Goal: Task Accomplishment & Management: Use online tool/utility

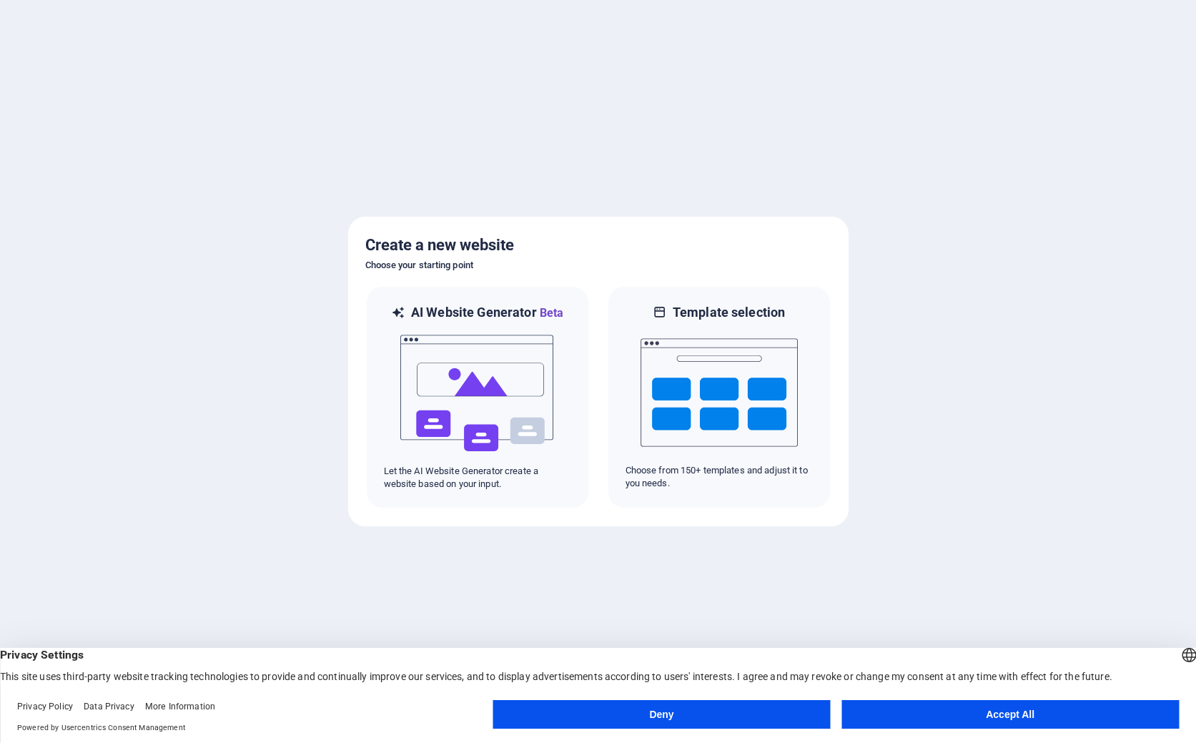
click at [1030, 711] on button "Accept All" at bounding box center [1010, 714] width 337 height 29
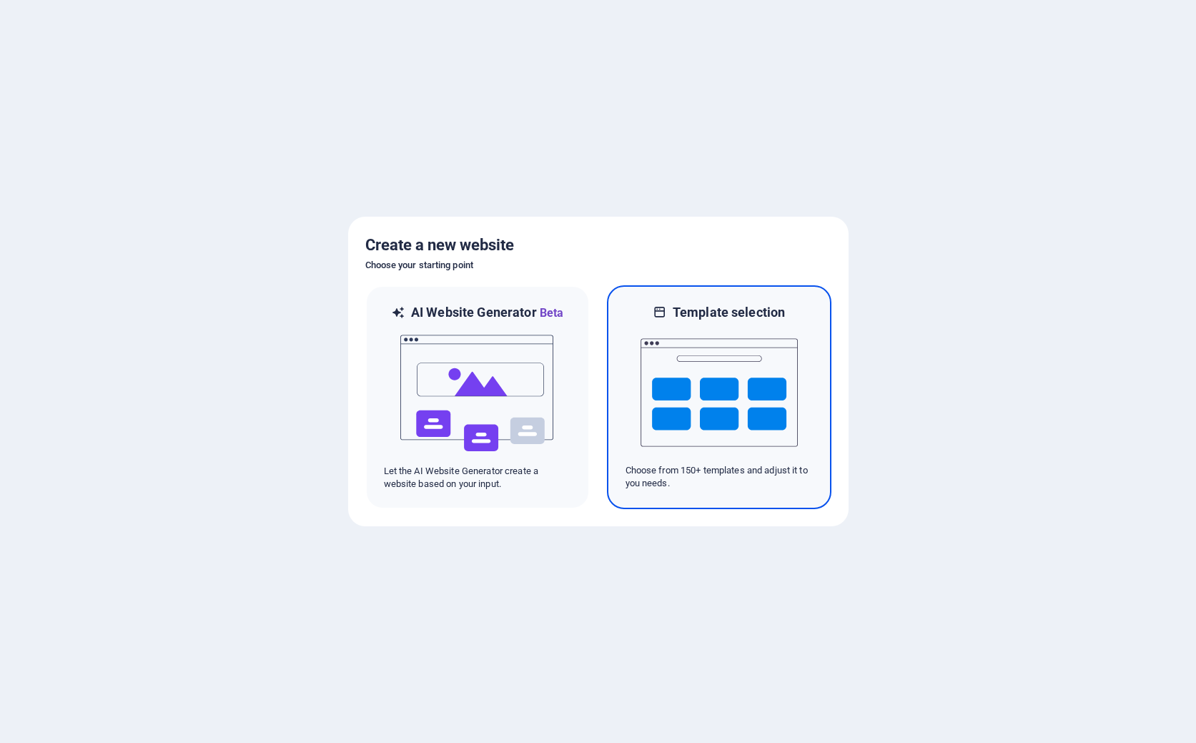
click at [729, 389] on img at bounding box center [719, 392] width 157 height 143
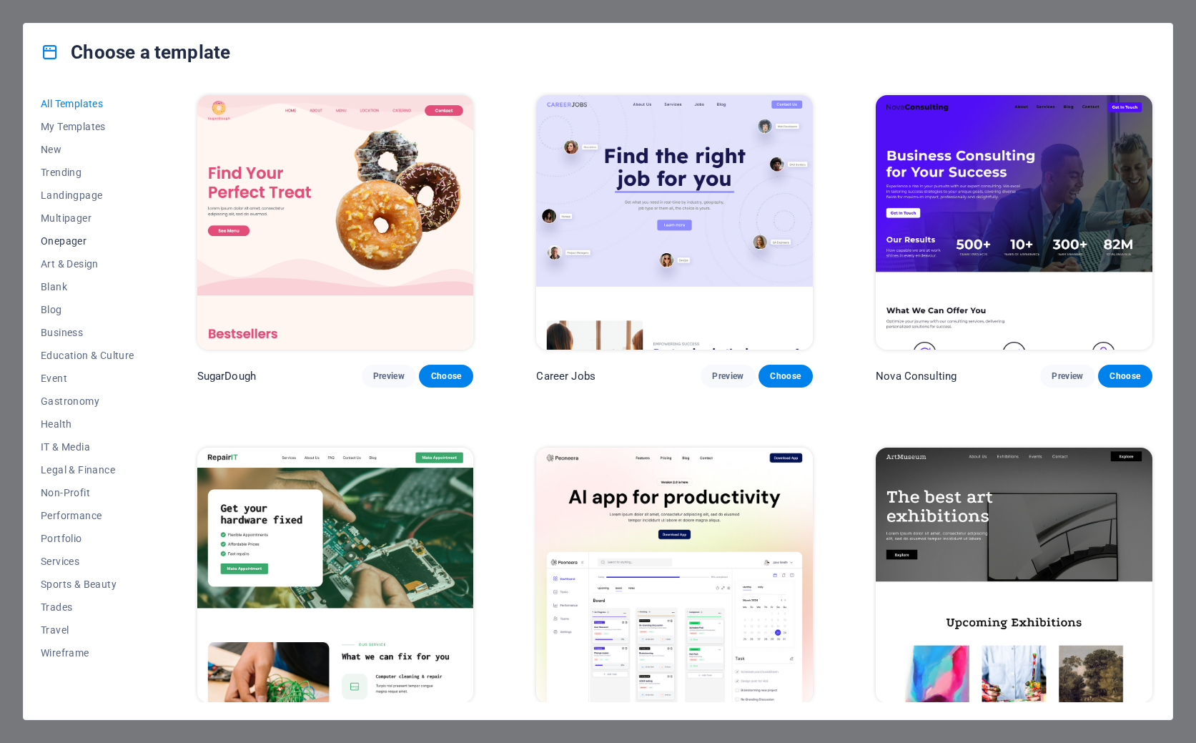
click at [59, 239] on span "Onepager" at bounding box center [88, 240] width 94 height 11
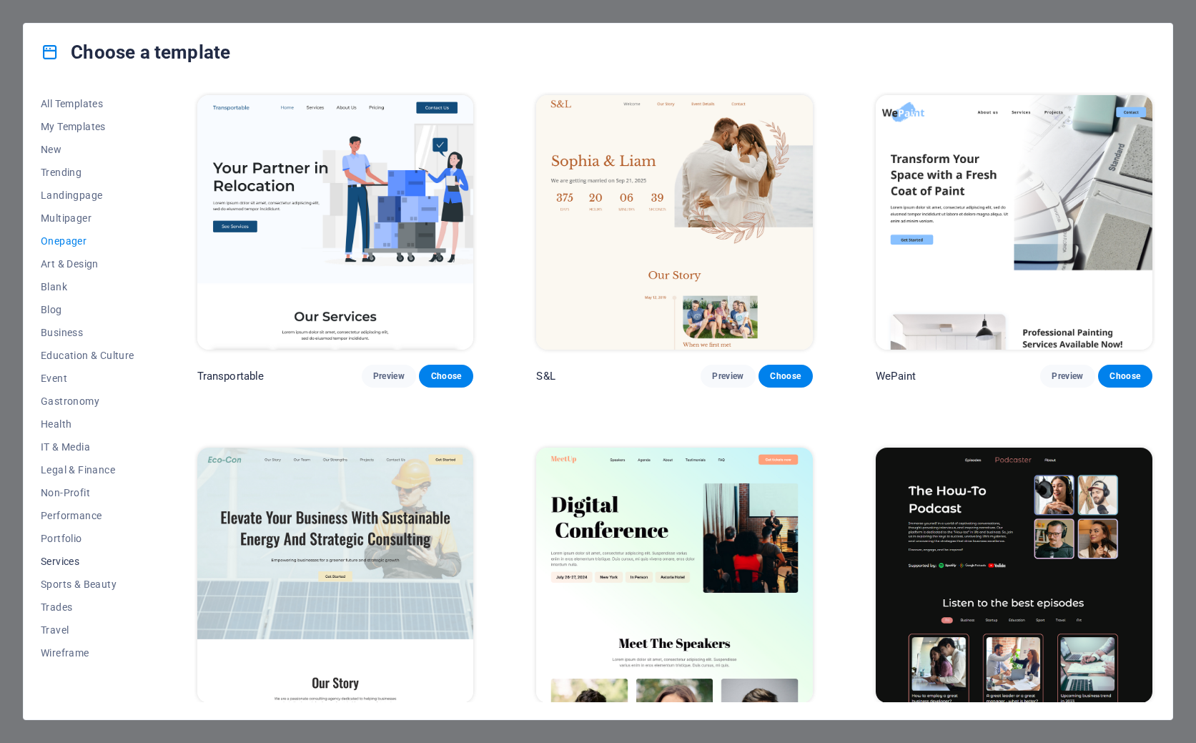
click at [64, 553] on button "Services" at bounding box center [88, 561] width 94 height 23
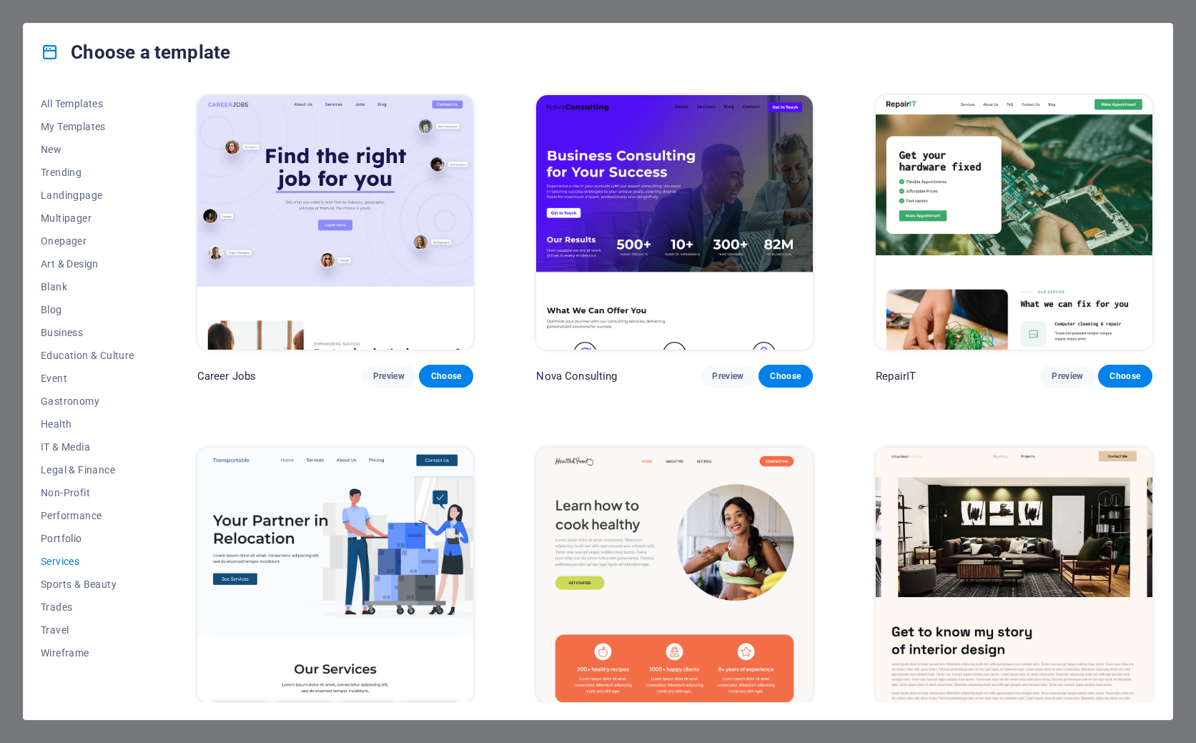
click at [306, 483] on img at bounding box center [335, 575] width 277 height 255
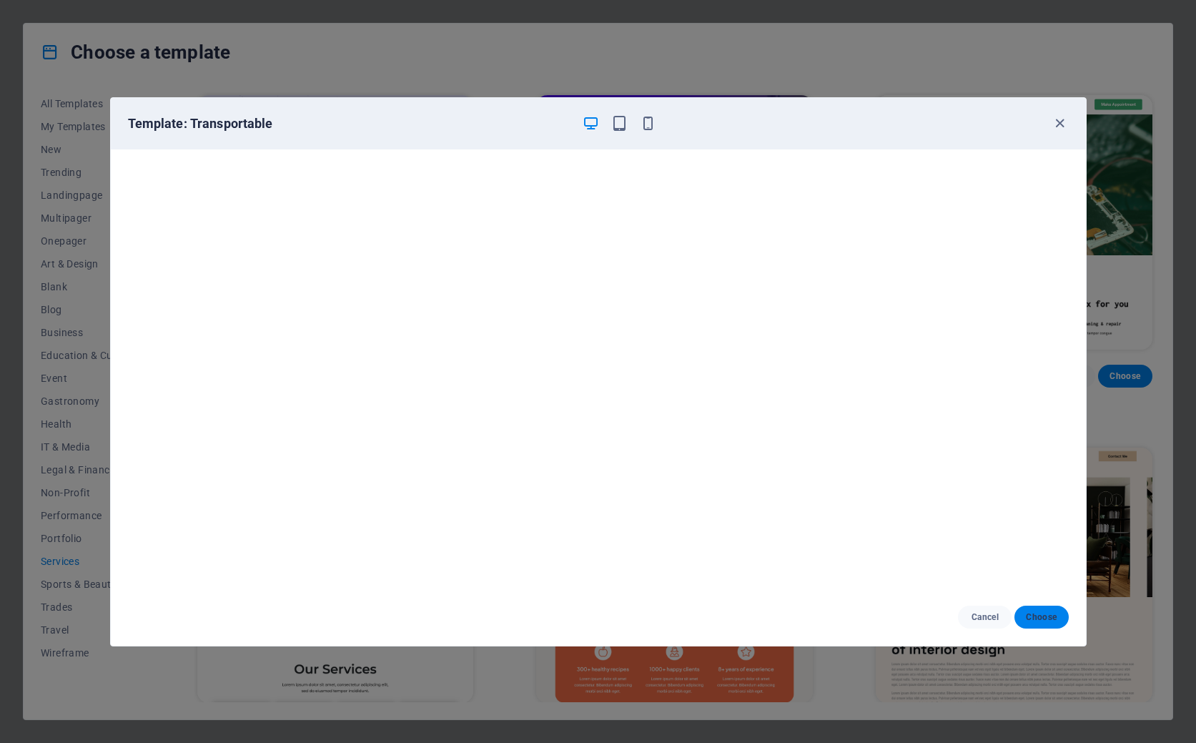
click at [1039, 618] on span "Choose" at bounding box center [1041, 616] width 31 height 11
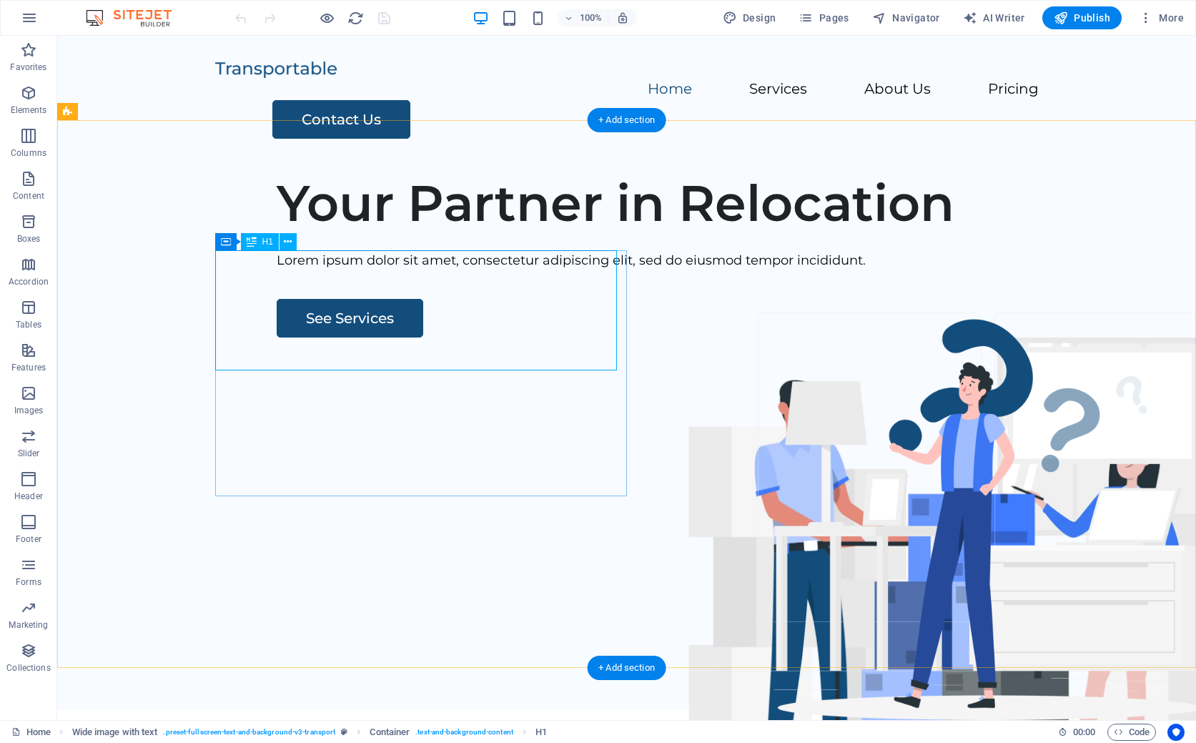
click at [506, 233] on div "Your Partner in Relocation" at bounding box center [700, 203] width 847 height 60
click at [678, 337] on figure at bounding box center [957, 576] width 679 height 479
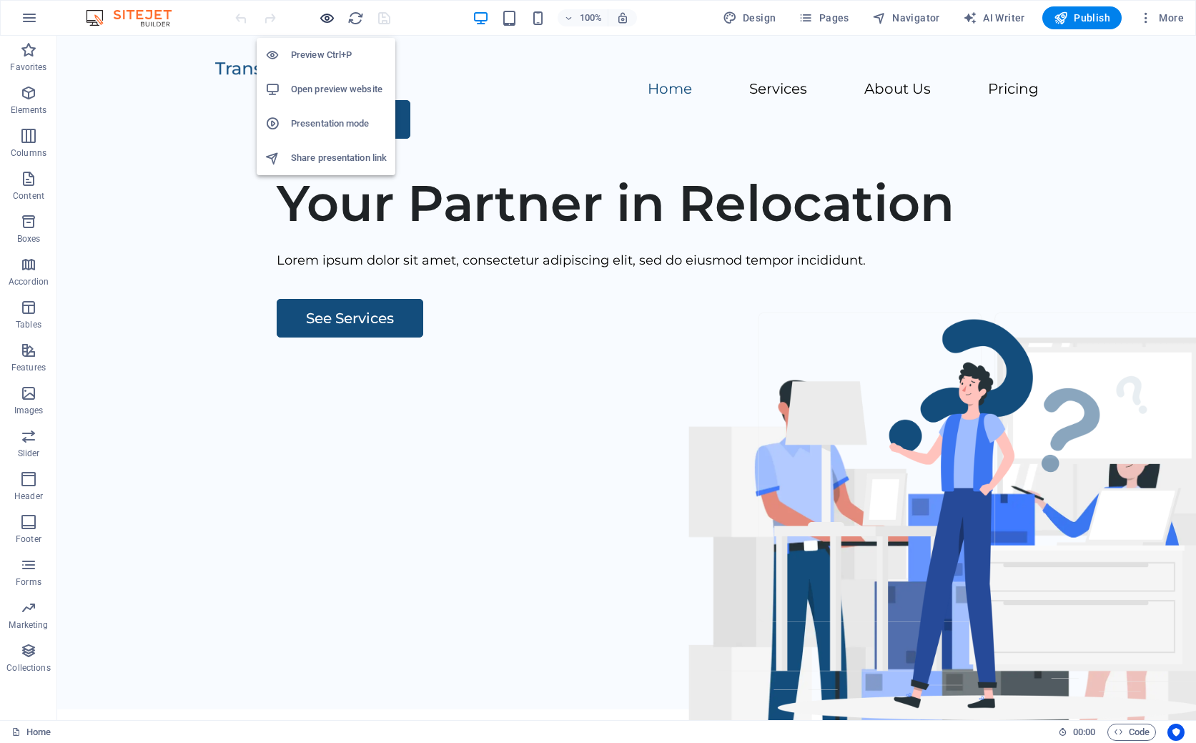
click at [327, 19] on icon "button" at bounding box center [327, 18] width 16 height 16
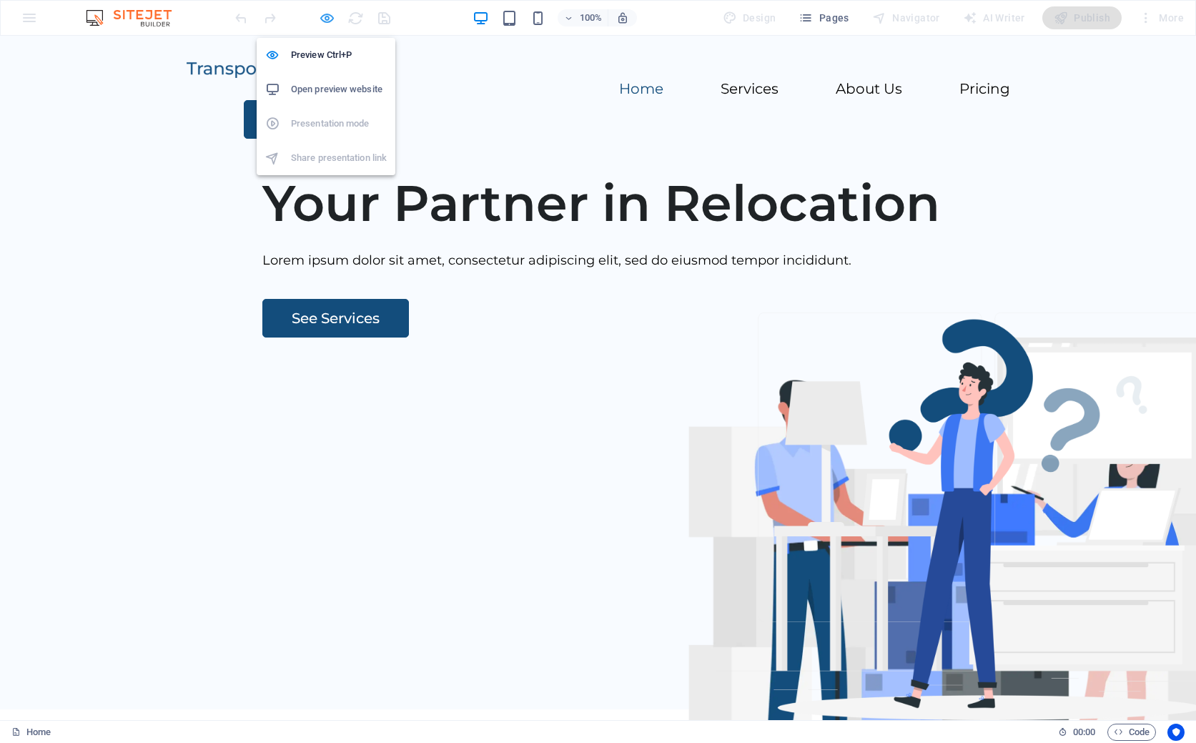
click at [327, 19] on icon "button" at bounding box center [327, 18] width 16 height 16
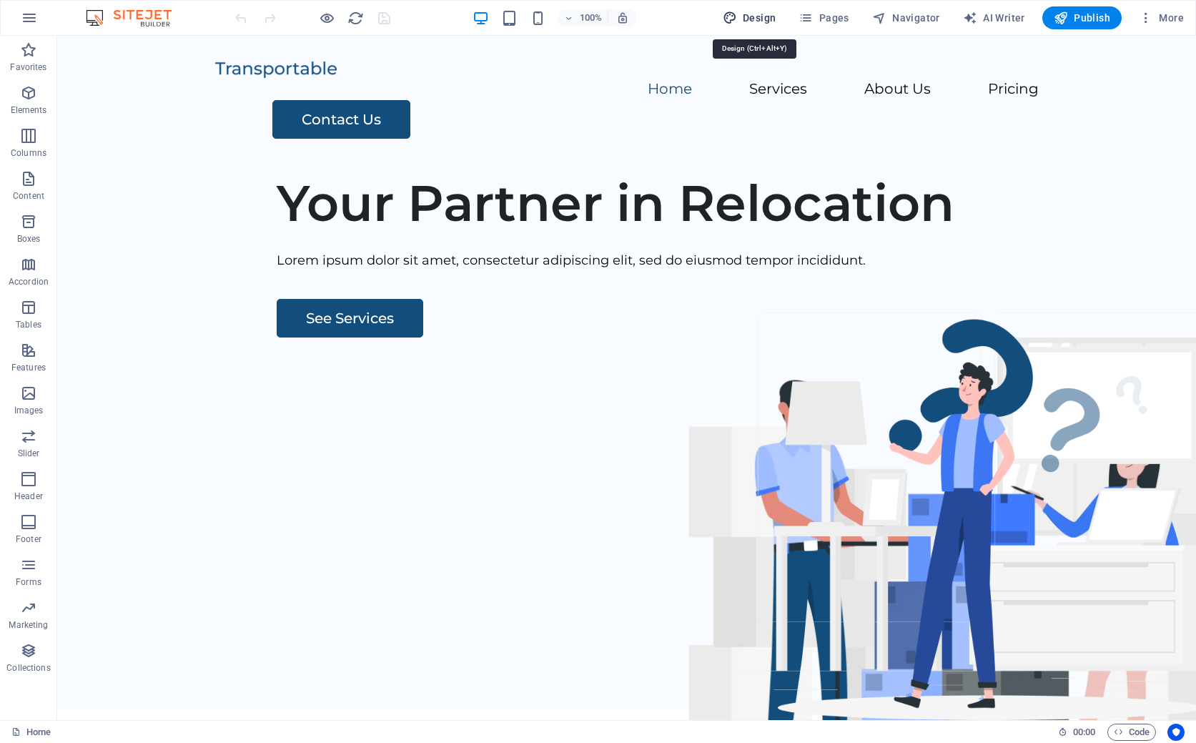
click at [757, 16] on span "Design" at bounding box center [750, 18] width 54 height 14
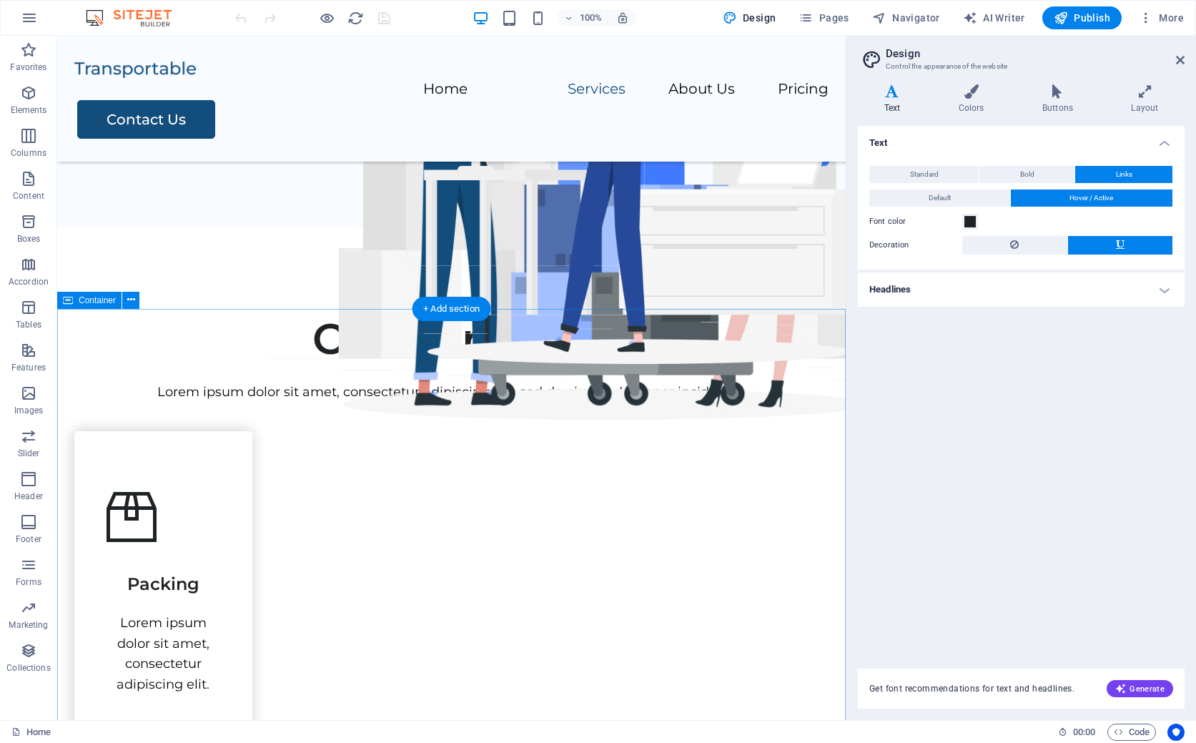
scroll to position [489, 0]
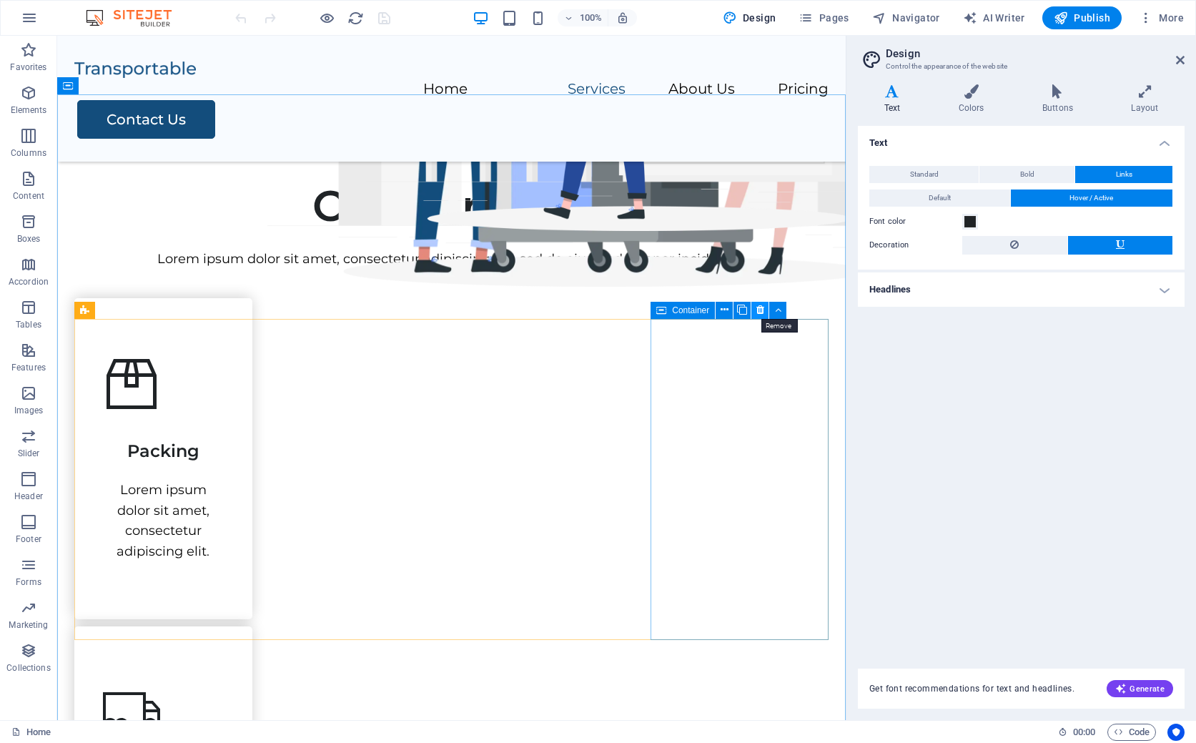
click at [759, 309] on icon at bounding box center [760, 309] width 8 height 15
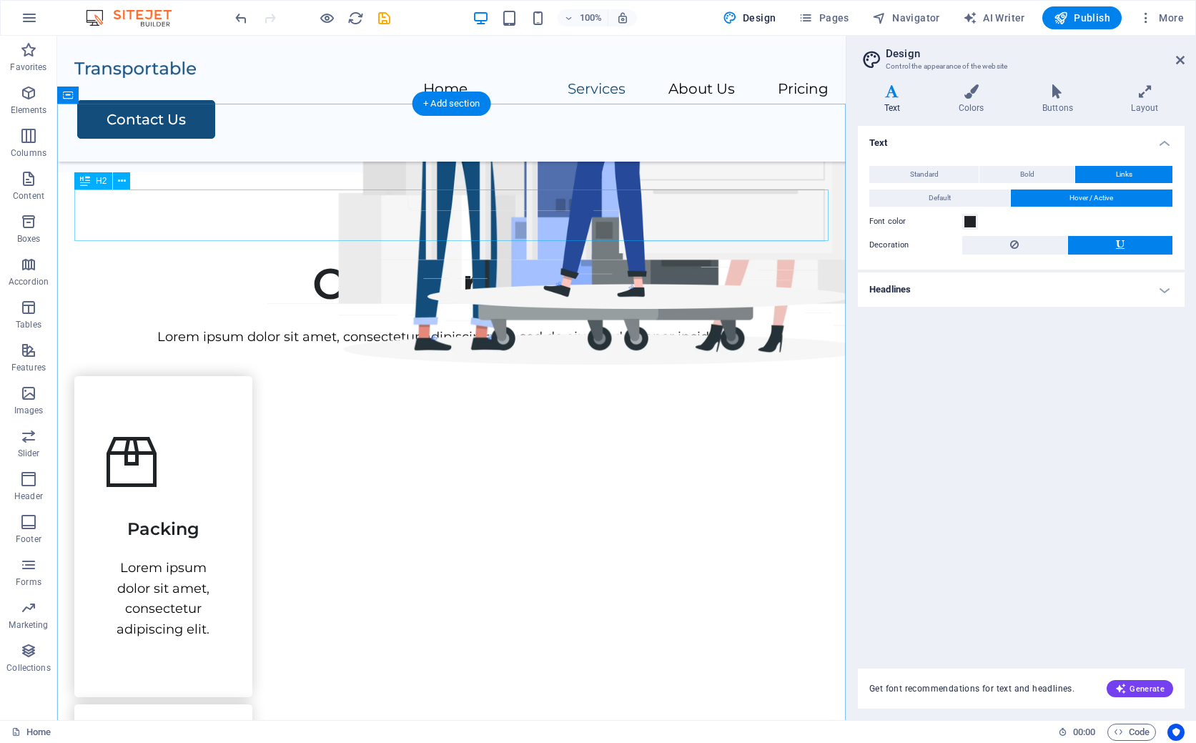
scroll to position [326, 0]
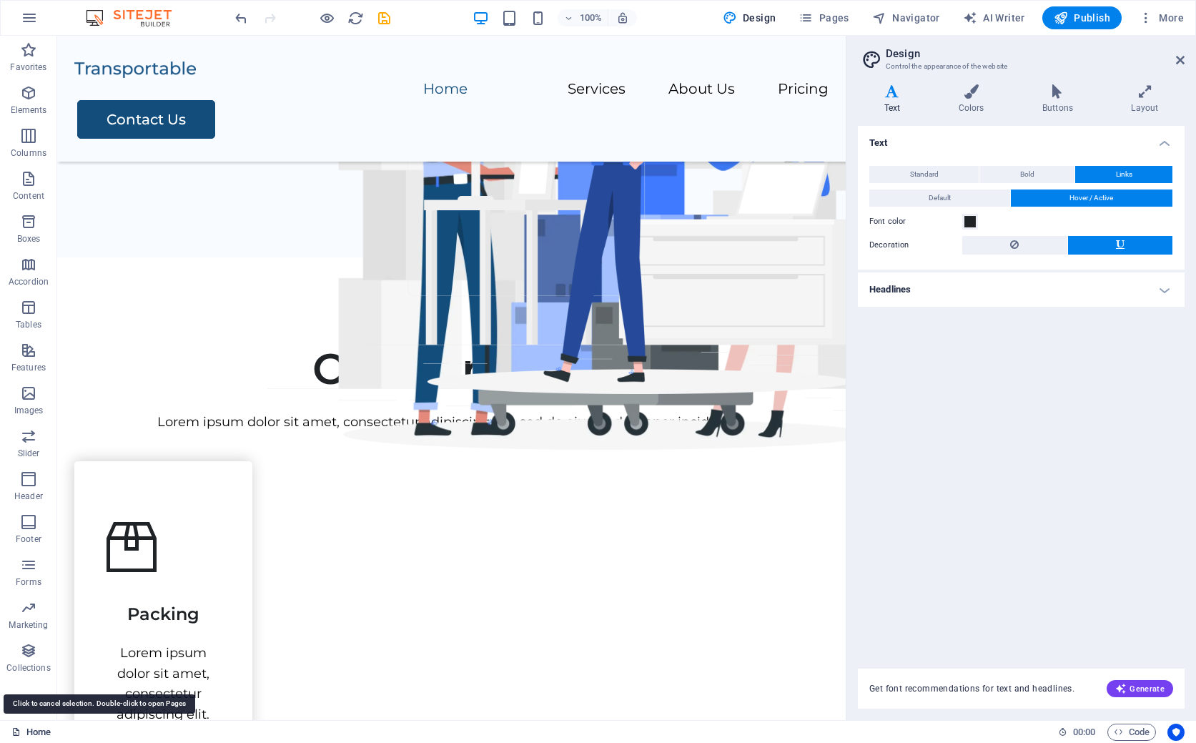
click at [37, 732] on link "Home" at bounding box center [30, 732] width 39 height 17
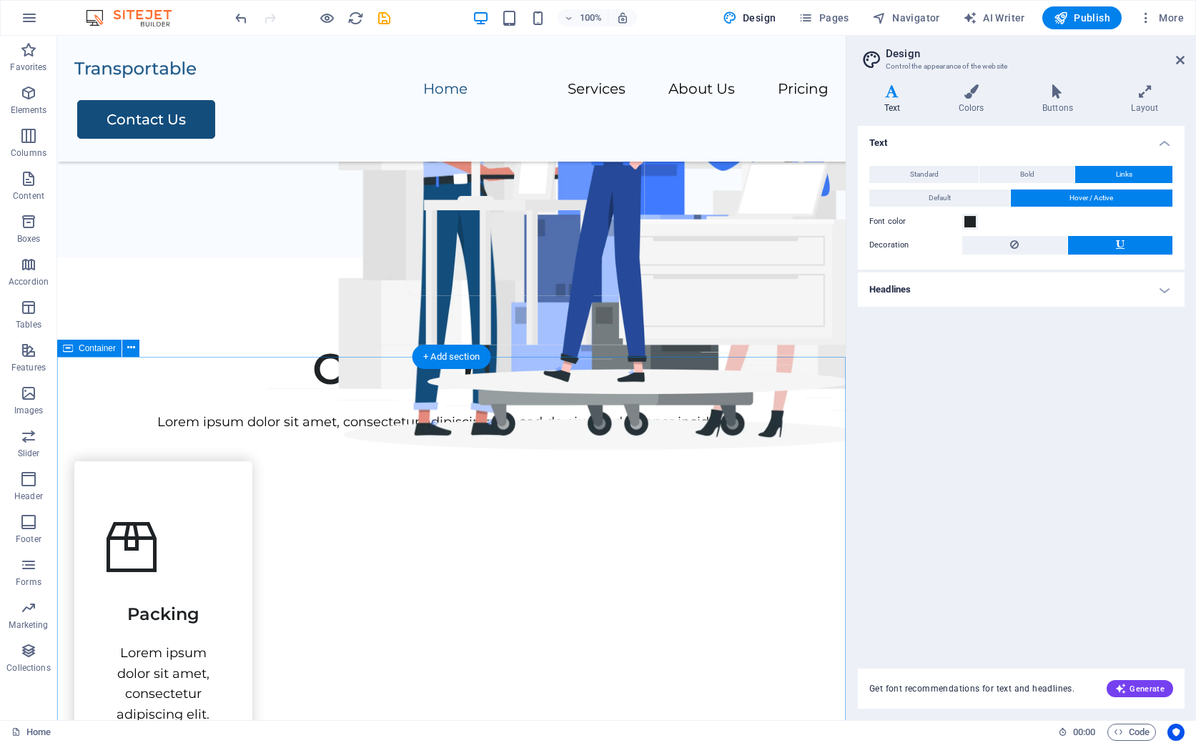
scroll to position [0, 0]
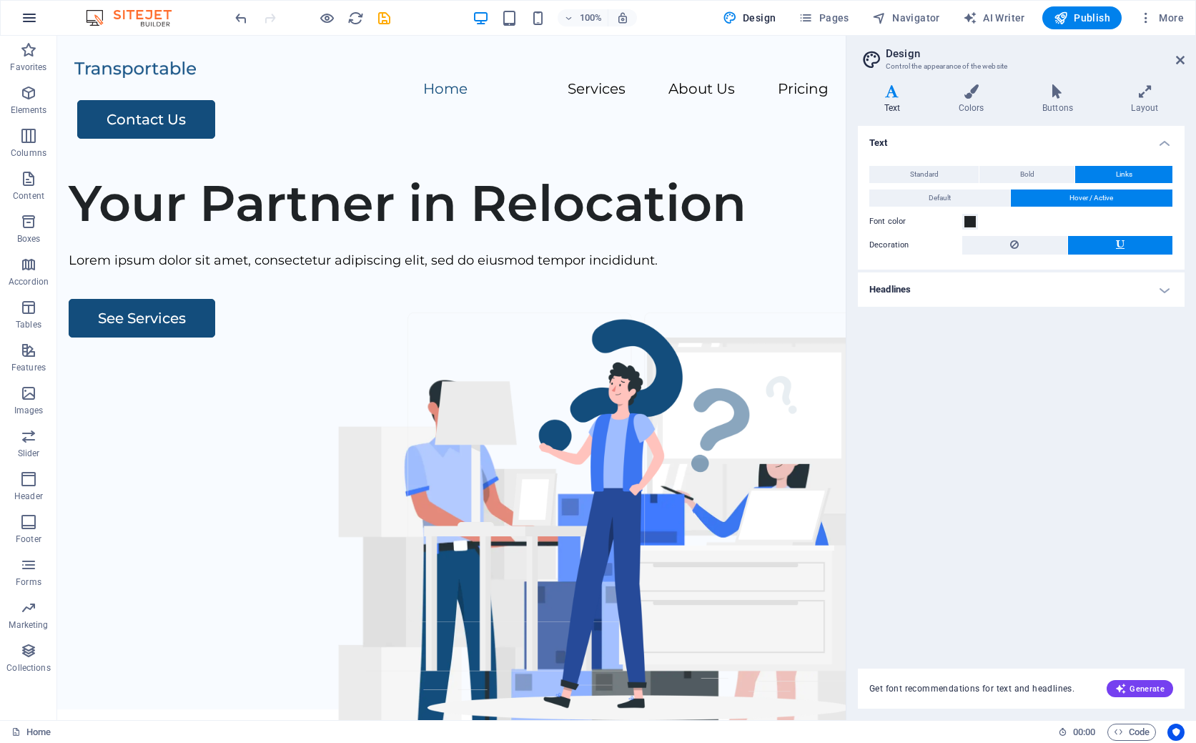
click at [27, 17] on icon "button" at bounding box center [29, 17] width 17 height 17
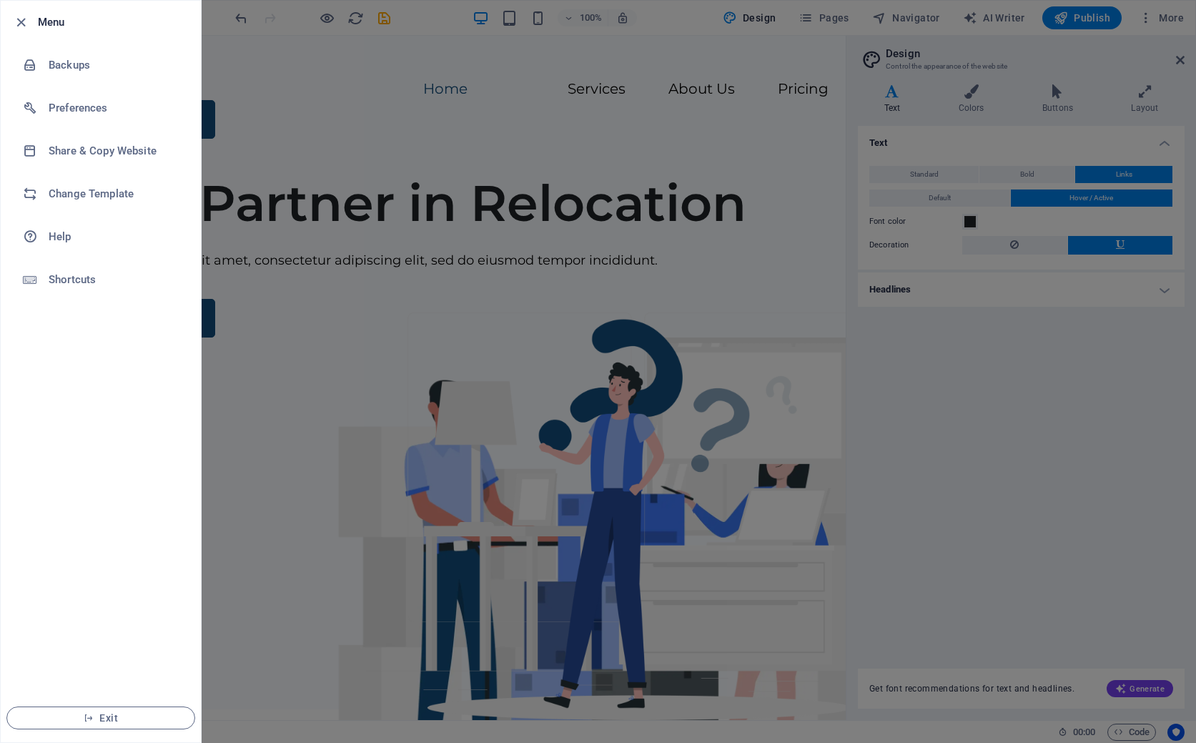
click at [54, 21] on h6 "Menu" at bounding box center [114, 22] width 152 height 17
click at [63, 195] on h6 "Change Template" at bounding box center [115, 193] width 132 height 17
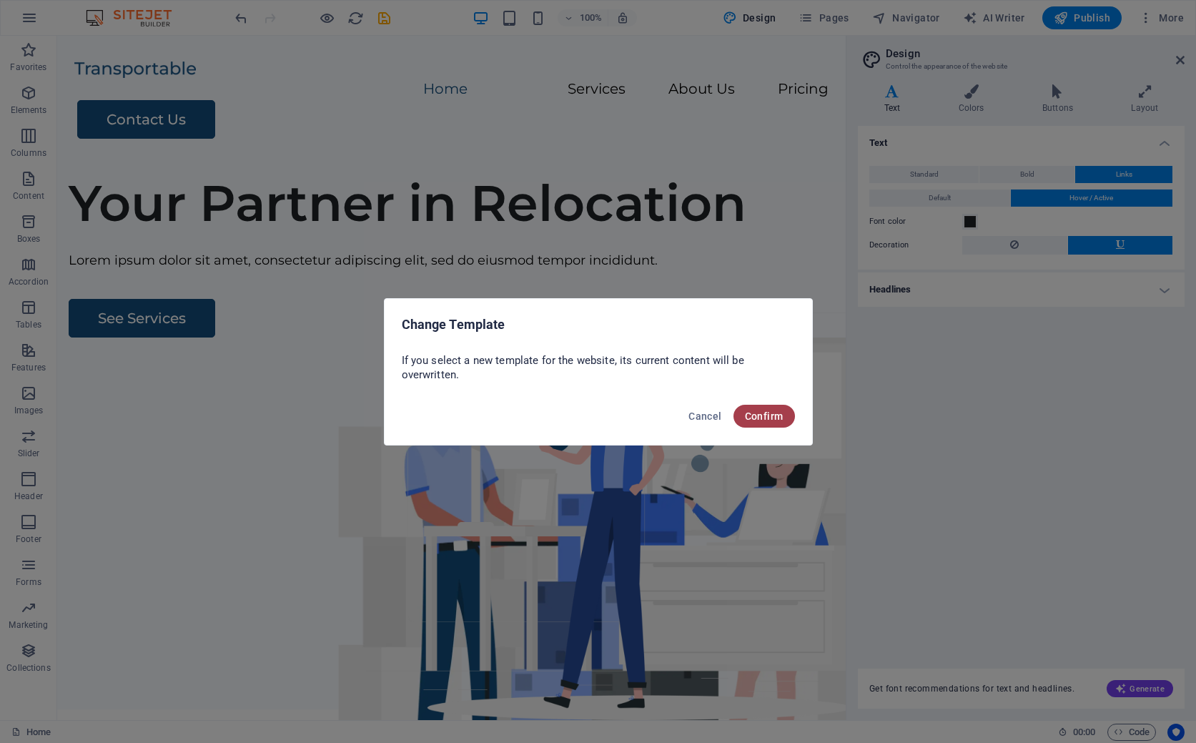
click at [756, 415] on span "Confirm" at bounding box center [764, 415] width 39 height 11
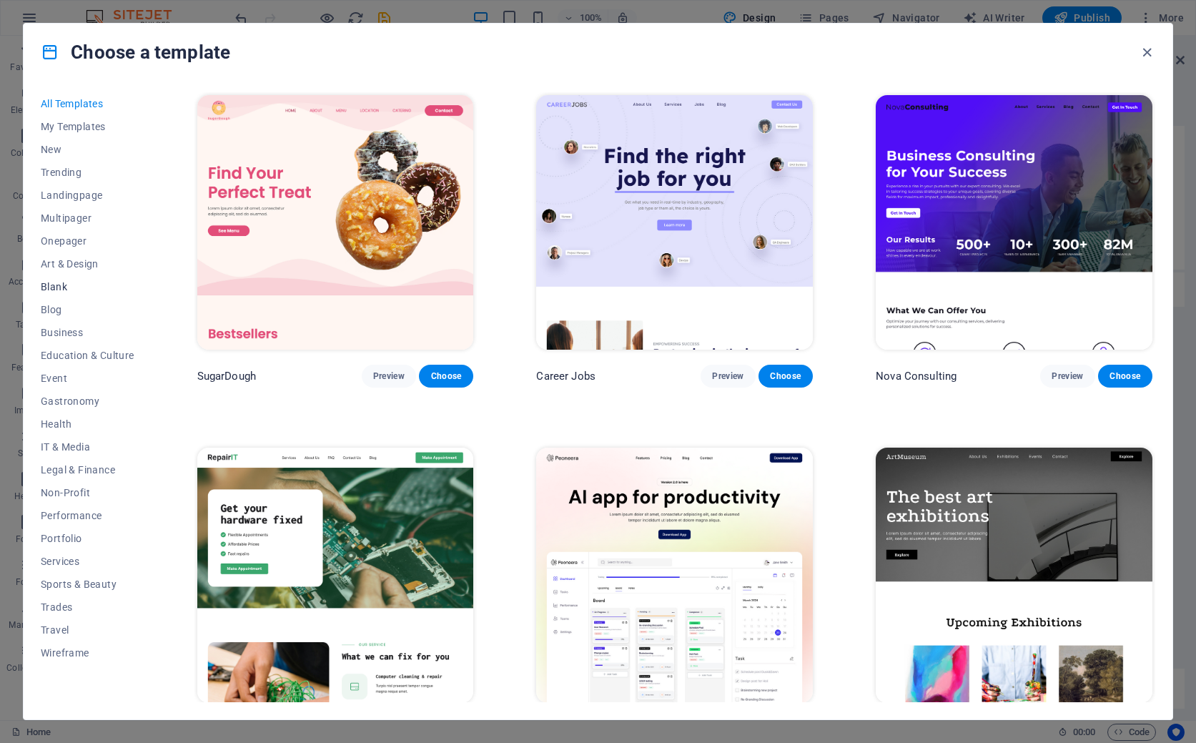
click at [55, 286] on span "Blank" at bounding box center [88, 286] width 94 height 11
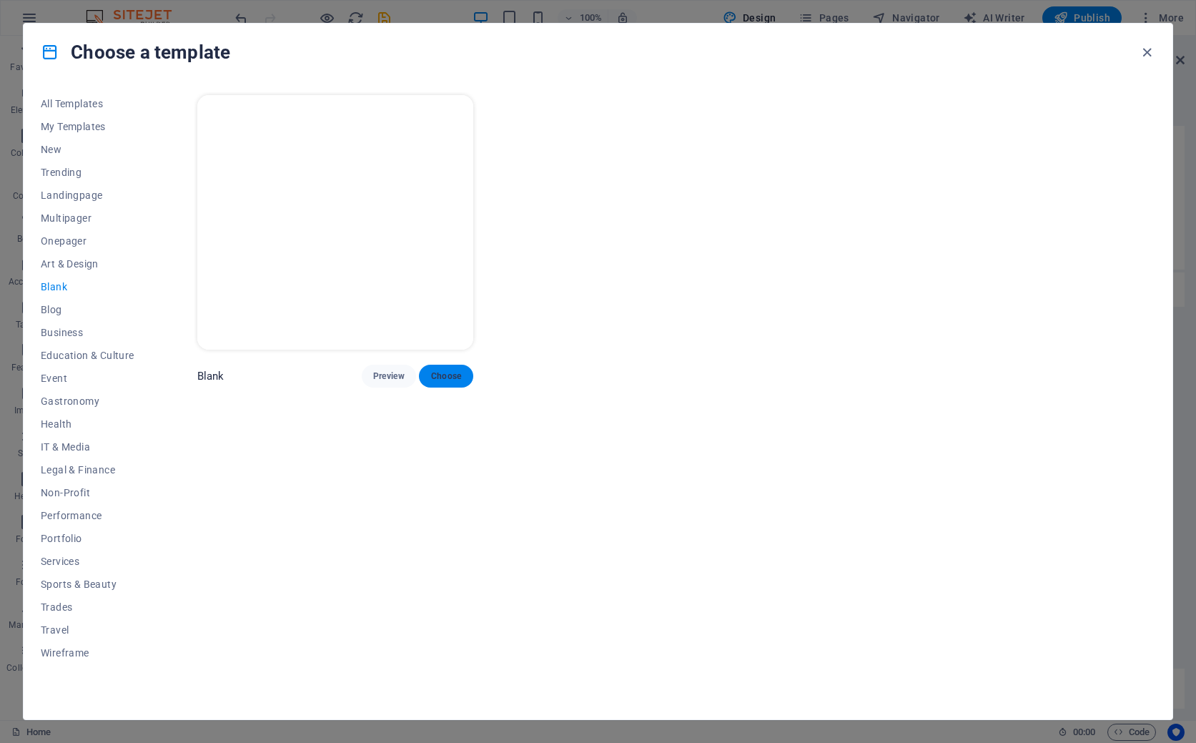
click at [447, 376] on span "Choose" at bounding box center [445, 375] width 31 height 11
checkbox input "false"
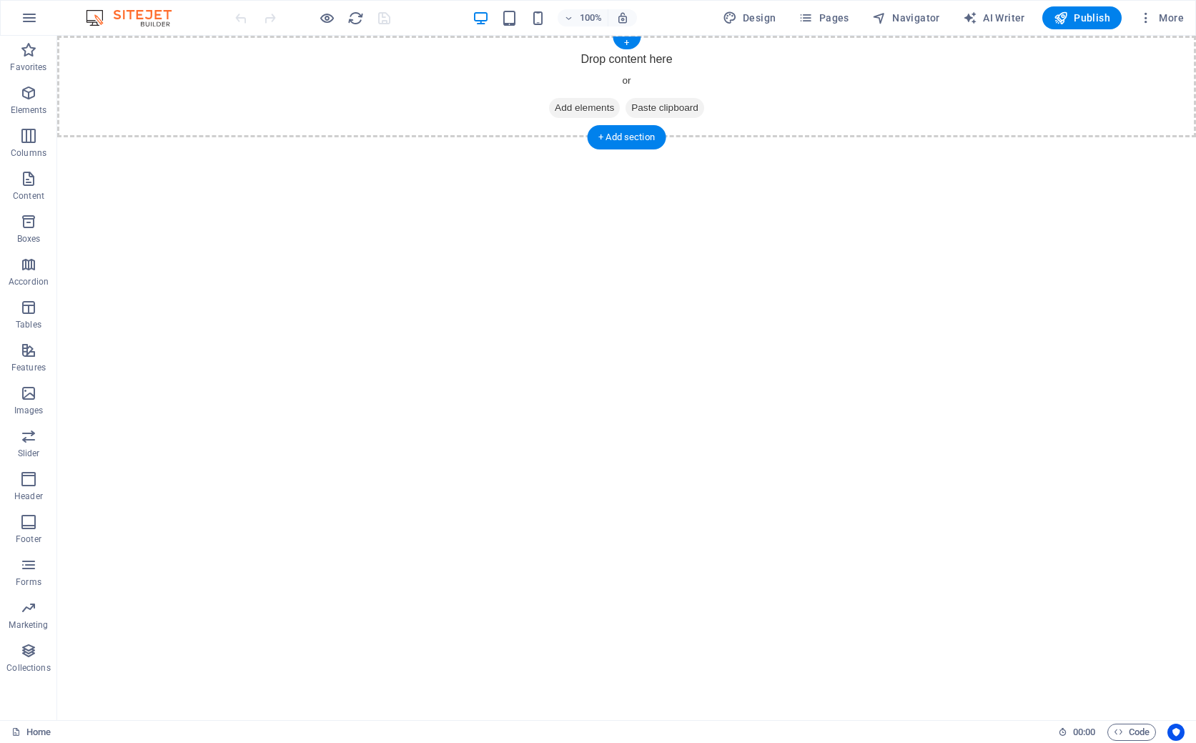
click at [350, 81] on div "Drop content here or Add elements Paste clipboard" at bounding box center [626, 87] width 1139 height 102
click at [555, 108] on icon at bounding box center [555, 108] width 0 height 0
click at [603, 136] on div "+ Add section" at bounding box center [626, 137] width 79 height 24
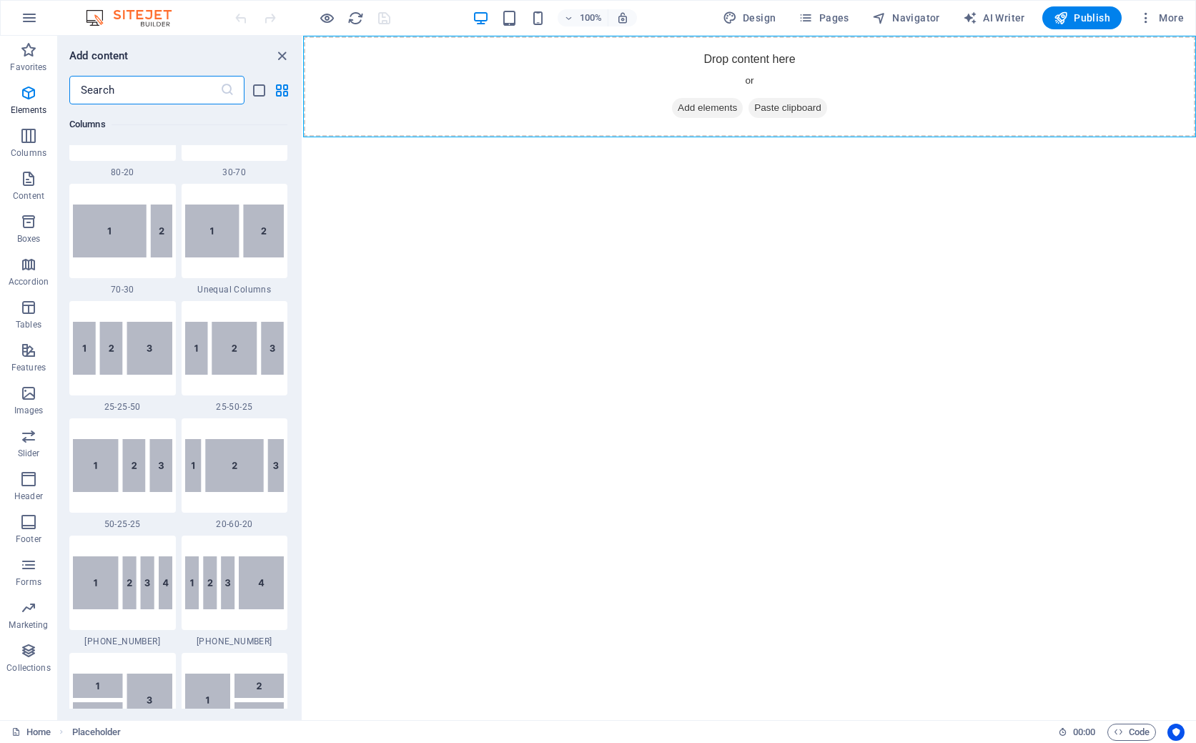
scroll to position [2502, 0]
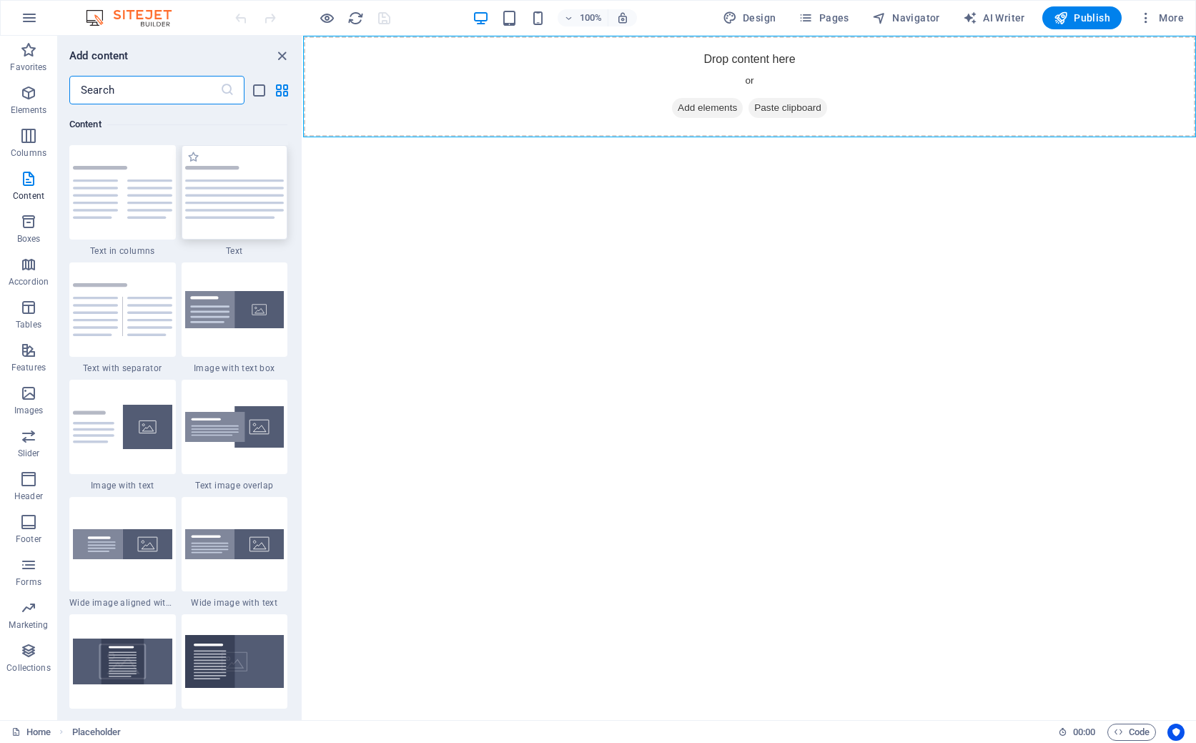
click at [237, 195] on img at bounding box center [234, 192] width 99 height 53
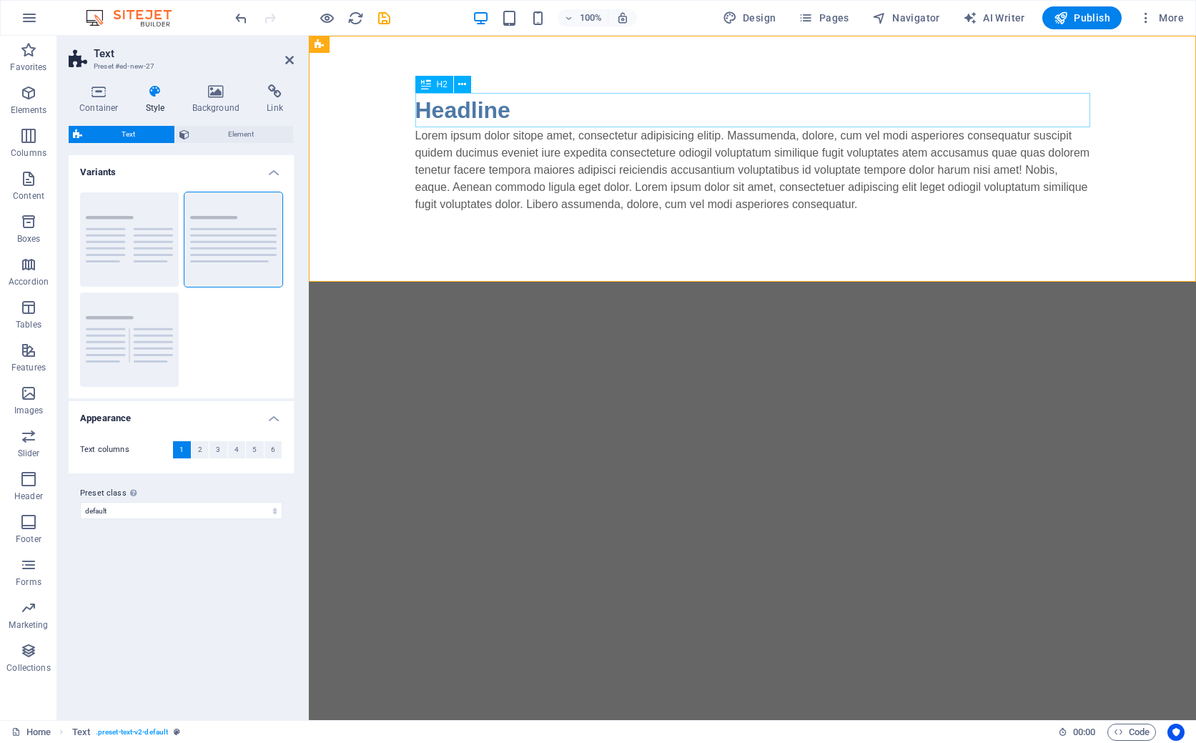
click at [516, 109] on div "Headline" at bounding box center [752, 110] width 675 height 34
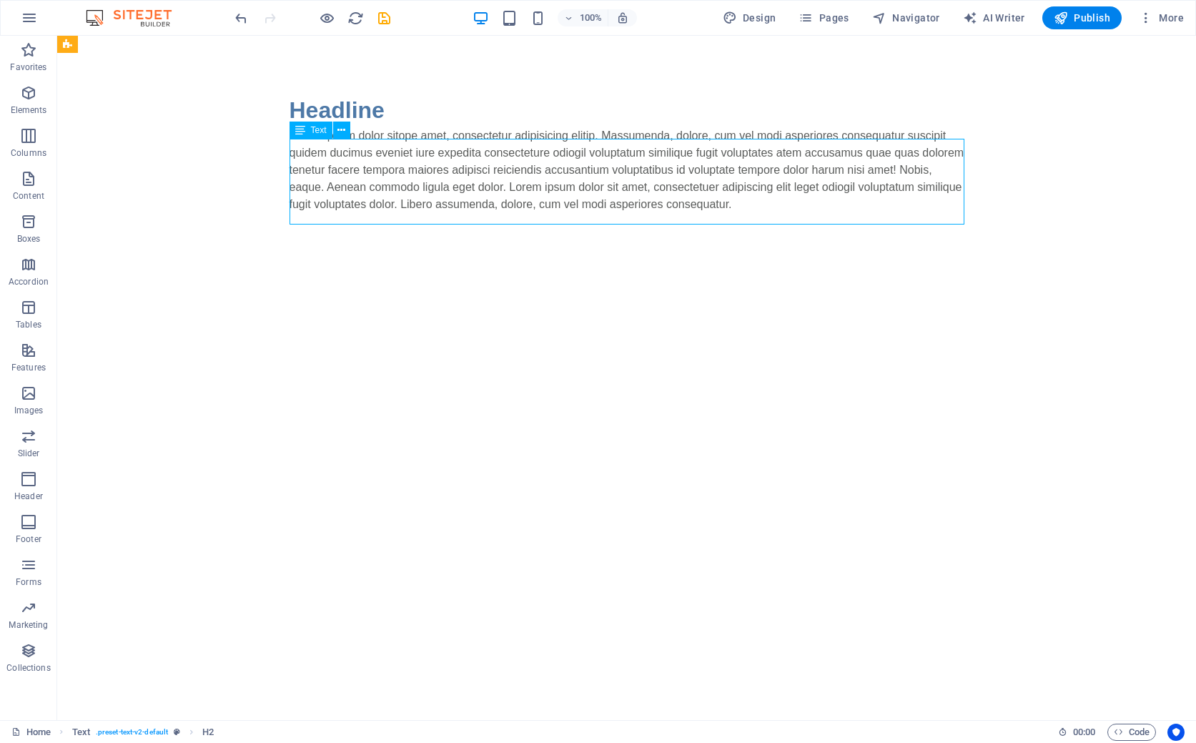
click at [506, 168] on div "Lorem ipsum dolor sitope amet, consectetur adipisicing elitip. Massumenda, dolo…" at bounding box center [627, 170] width 675 height 86
click at [741, 213] on div "Lorem ipsum dolor sitope amet, consectetur adipisicing elitip. Massumenda, dolo…" at bounding box center [627, 170] width 675 height 86
click at [346, 133] on button at bounding box center [341, 130] width 17 height 17
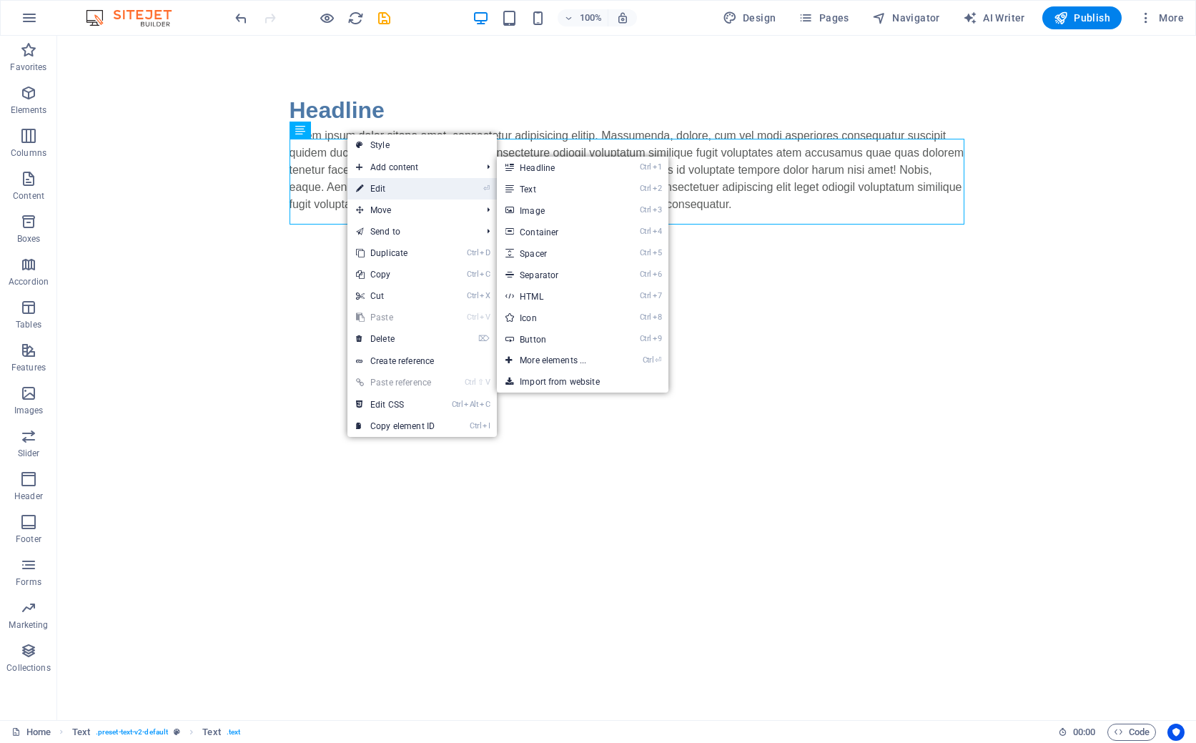
drag, startPoint x: 380, startPoint y: 191, endPoint x: 70, endPoint y: 153, distance: 312.6
click at [380, 191] on link "⏎ Edit" at bounding box center [395, 188] width 96 height 21
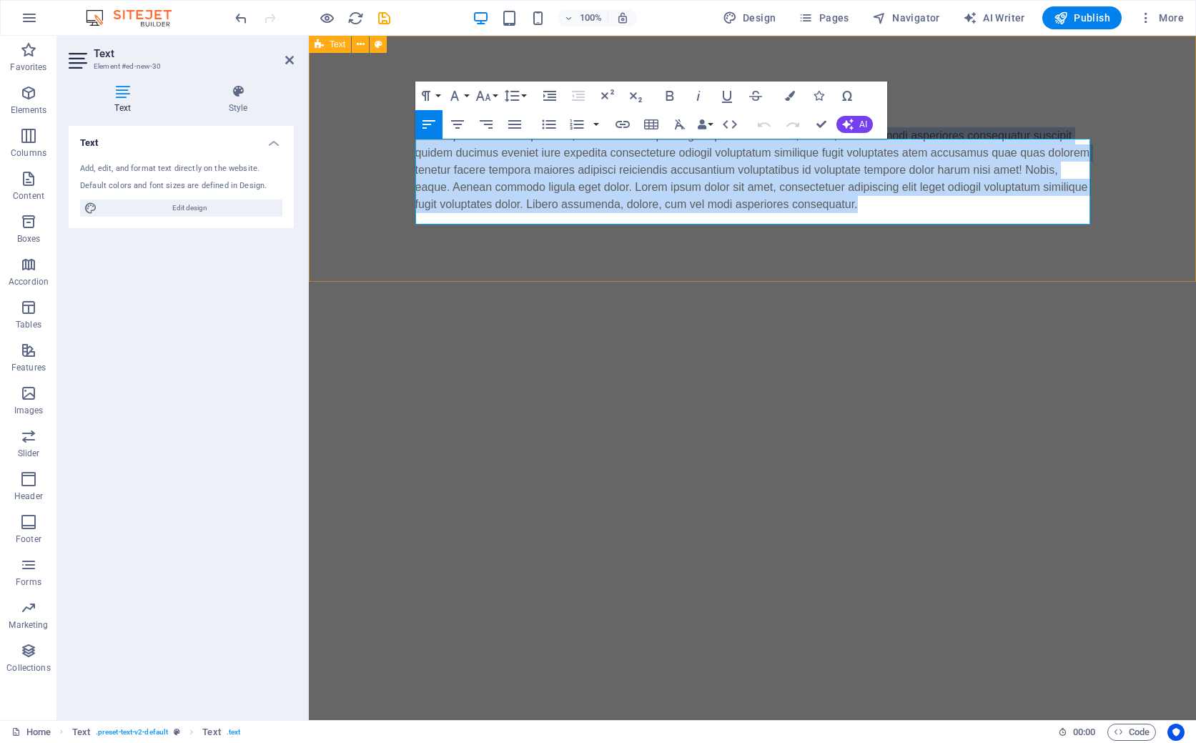
drag, startPoint x: 877, startPoint y: 216, endPoint x: 363, endPoint y: 143, distance: 520.0
click at [363, 143] on div "Headline Lorem ipsum dolor sitope amet, consectetur adipisicing elitip. Massume…" at bounding box center [752, 153] width 887 height 235
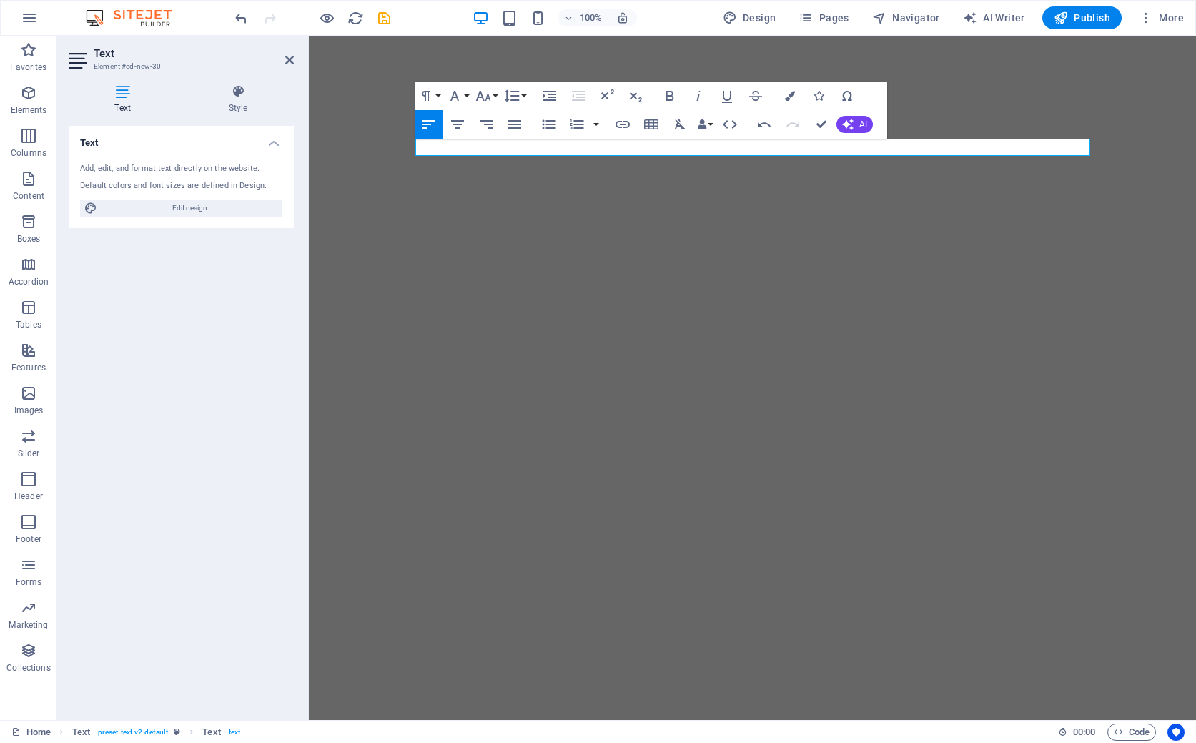
click at [522, 202] on html "Skip to main content Headline Mediation services" at bounding box center [752, 119] width 887 height 166
click at [528, 144] on p "Mediation services" at bounding box center [752, 135] width 675 height 17
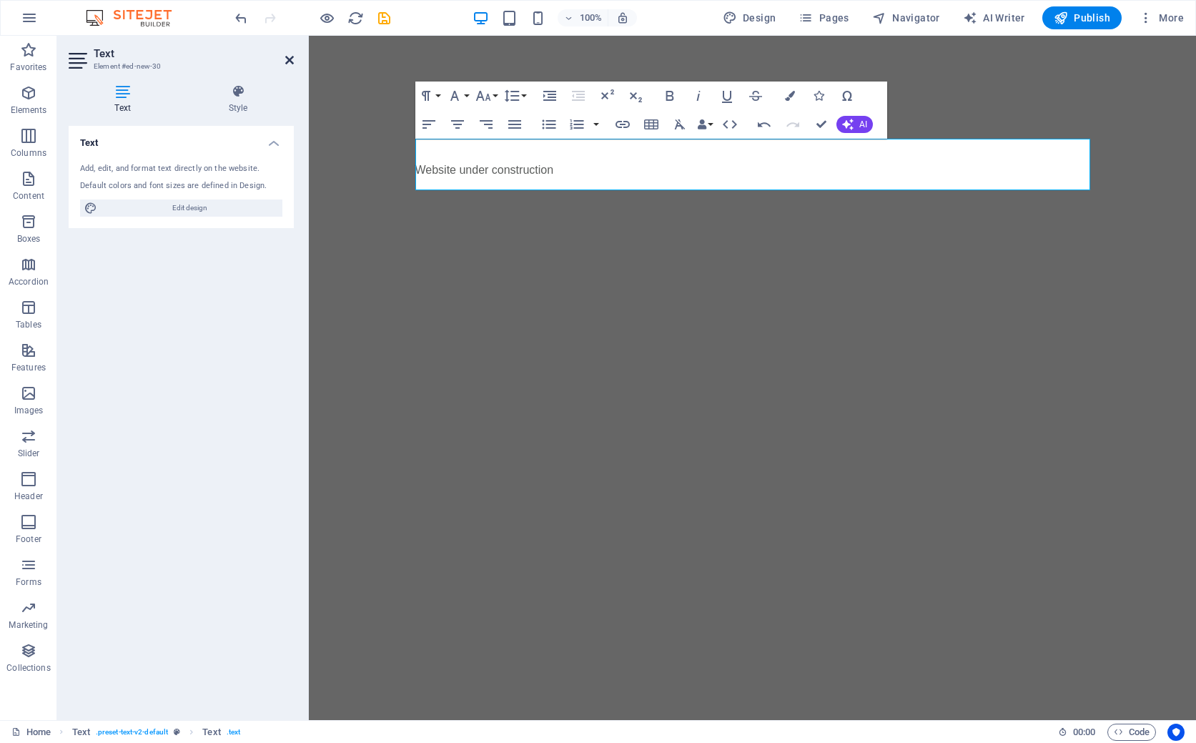
click at [287, 60] on icon at bounding box center [289, 59] width 9 height 11
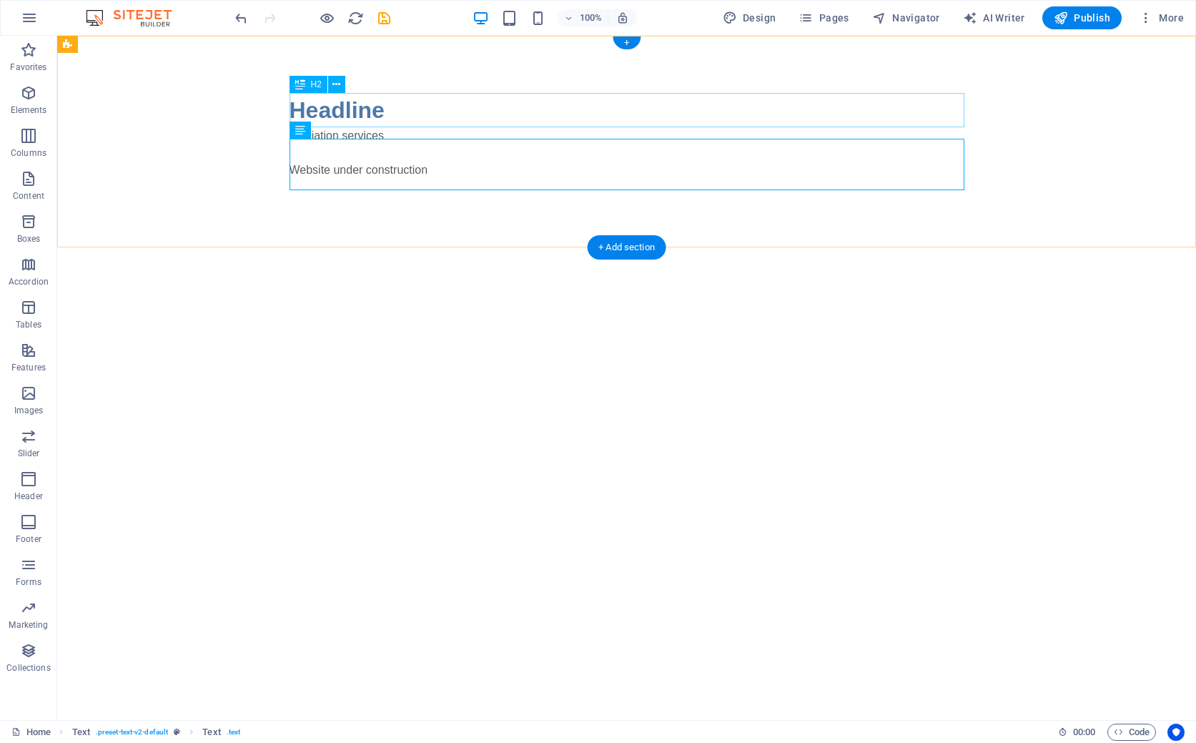
click at [347, 112] on div "Headline" at bounding box center [627, 110] width 675 height 34
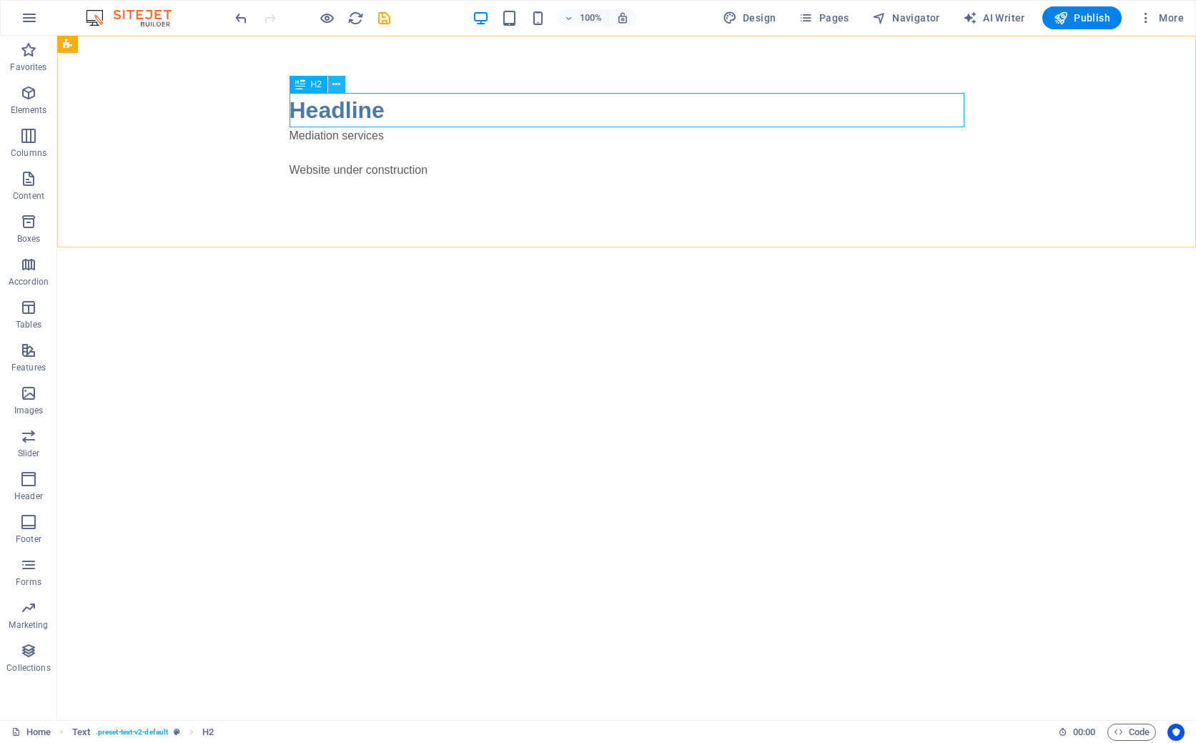
click at [336, 83] on icon at bounding box center [336, 84] width 8 height 15
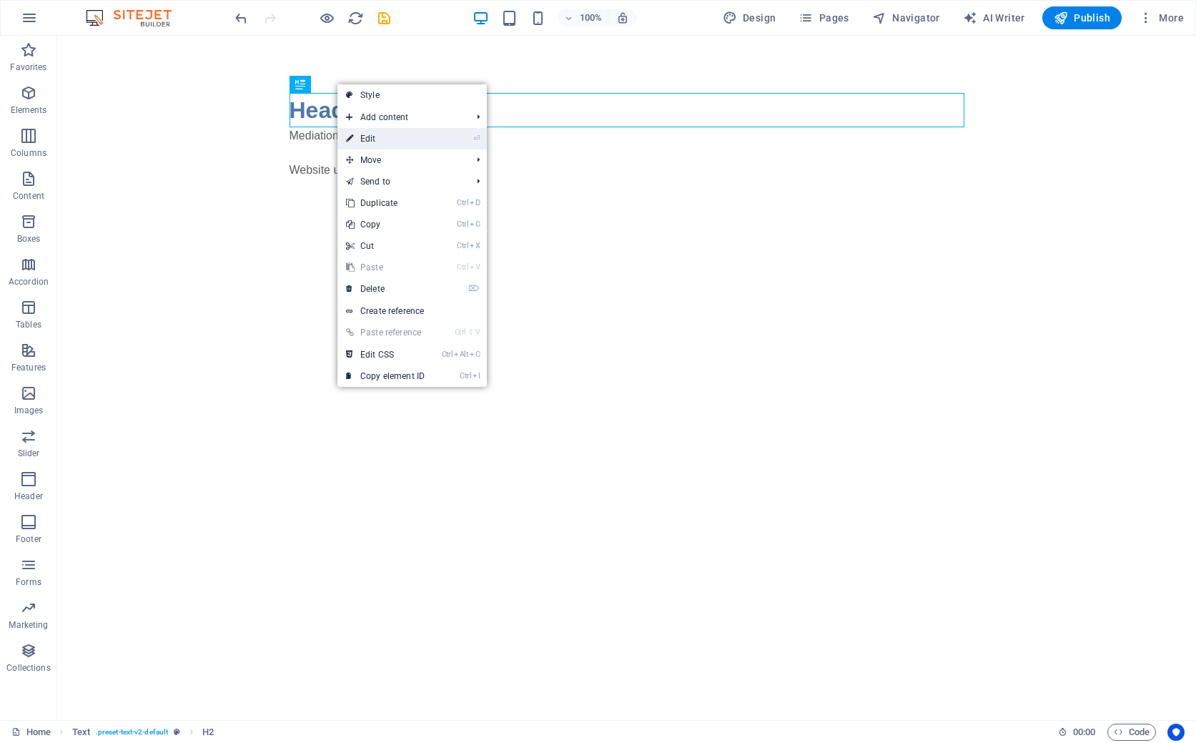
click at [380, 138] on link "⏎ Edit" at bounding box center [385, 138] width 96 height 21
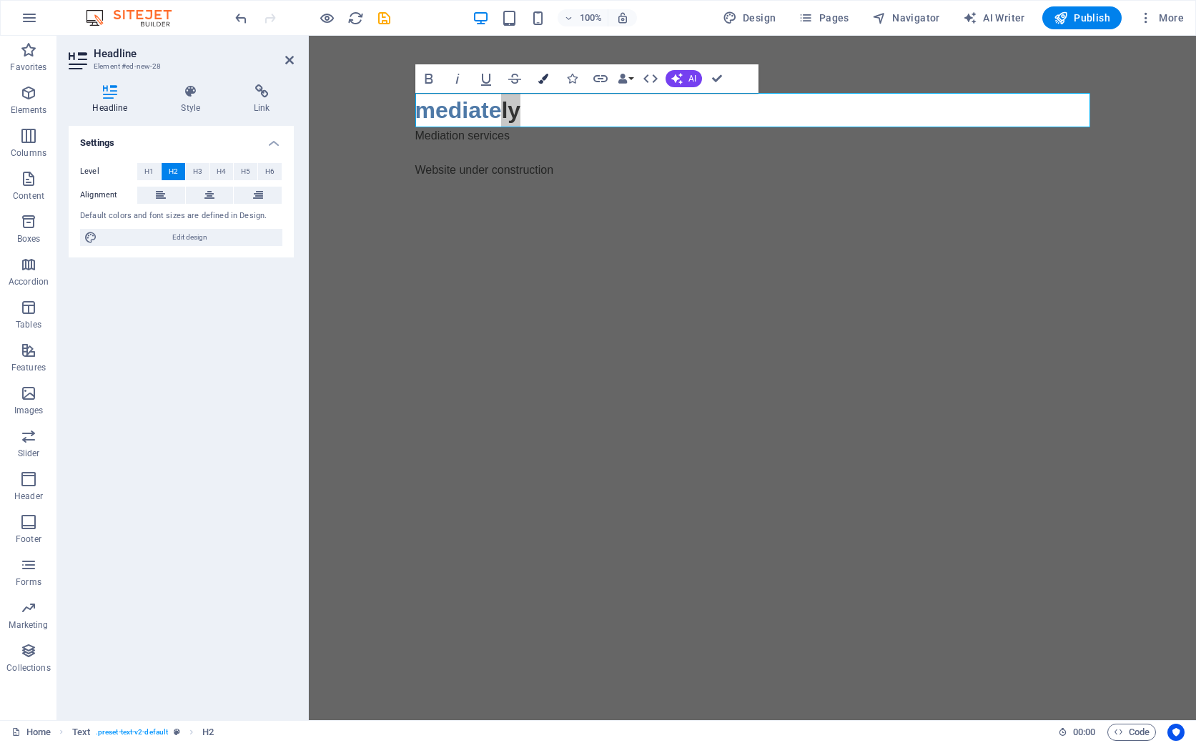
click at [544, 80] on icon "button" at bounding box center [543, 79] width 10 height 10
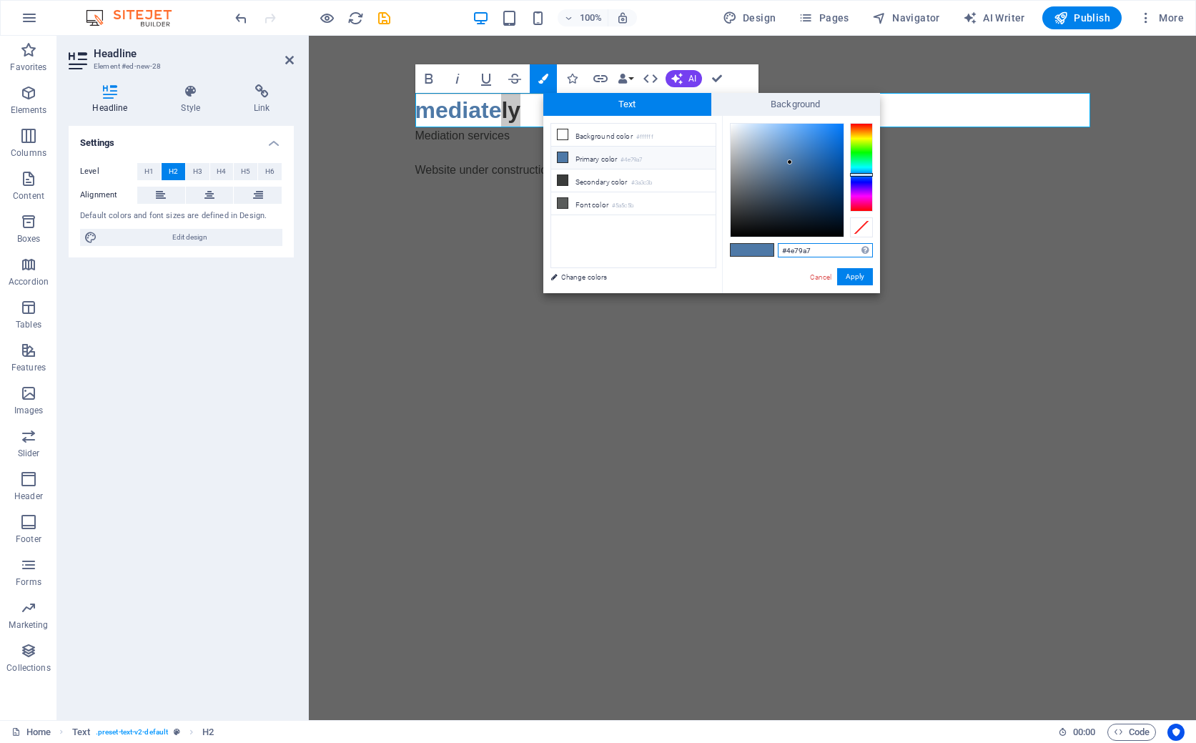
drag, startPoint x: 815, startPoint y: 248, endPoint x: 787, endPoint y: 252, distance: 28.9
click at [787, 252] on input "#4e79a7" at bounding box center [825, 250] width 95 height 14
paste input "#008080"
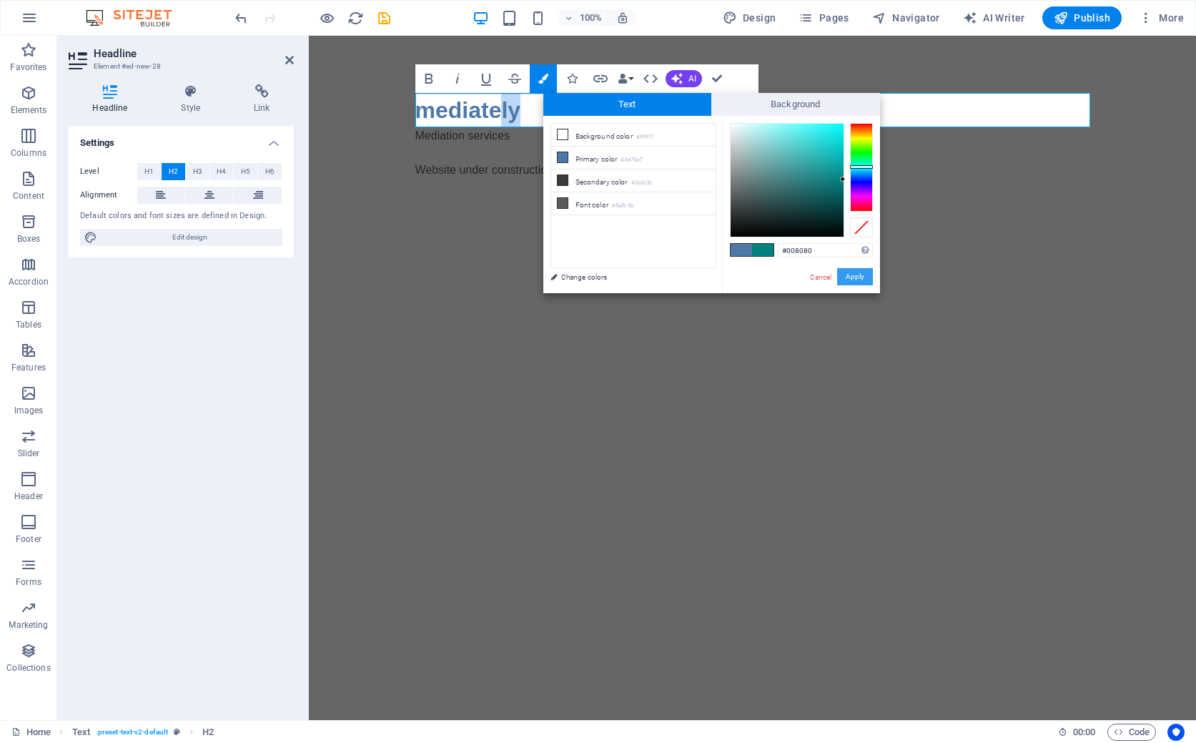
click at [856, 277] on button "Apply" at bounding box center [855, 276] width 36 height 17
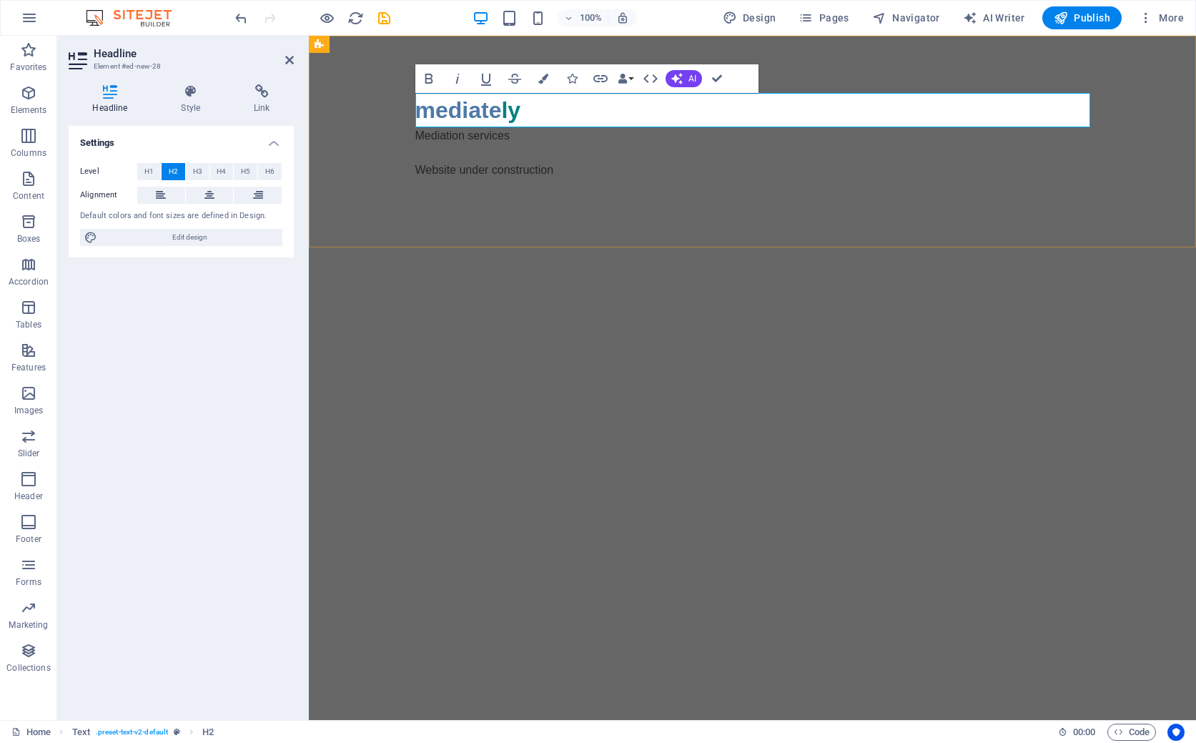
click at [470, 115] on h2 "mediate ly" at bounding box center [752, 110] width 675 height 34
drag, startPoint x: 499, startPoint y: 112, endPoint x: 416, endPoint y: 115, distance: 83.0
click at [416, 115] on h2 "mediate ly" at bounding box center [752, 110] width 675 height 34
click at [544, 77] on icon "button" at bounding box center [543, 79] width 10 height 10
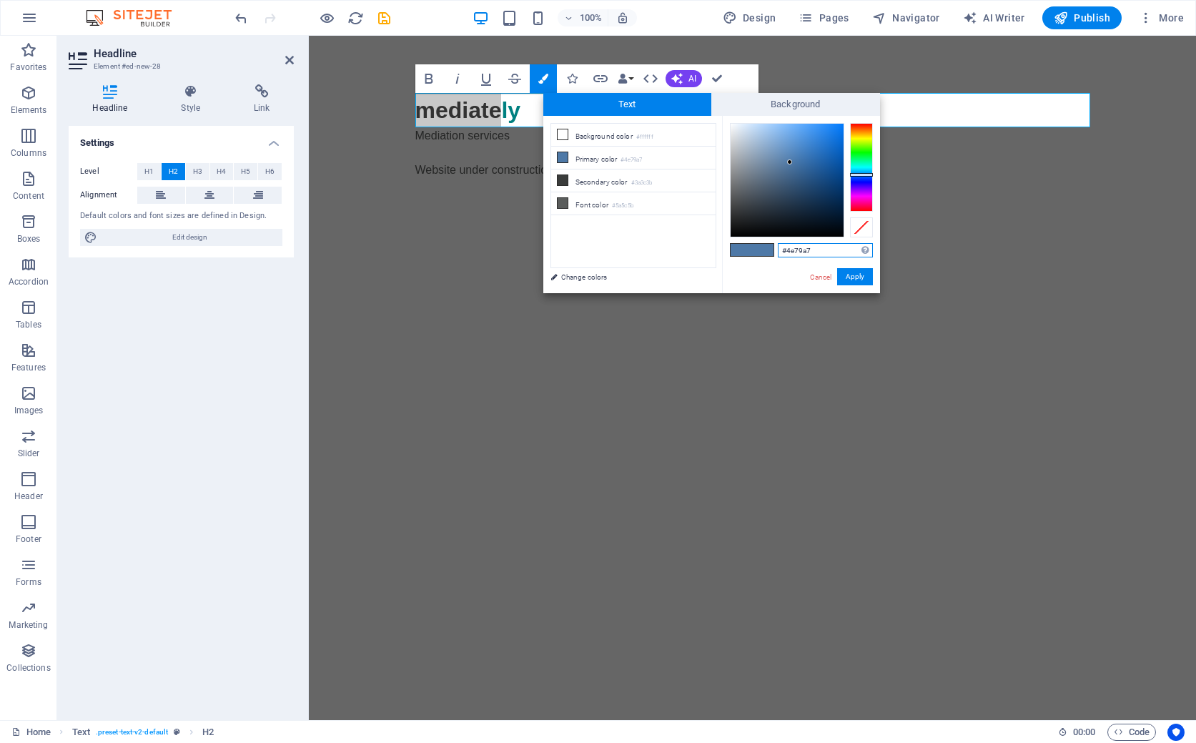
drag, startPoint x: 824, startPoint y: 248, endPoint x: 787, endPoint y: 249, distance: 37.2
click at [787, 249] on input "#4e79a7" at bounding box center [825, 250] width 95 height 14
type input "#800000"
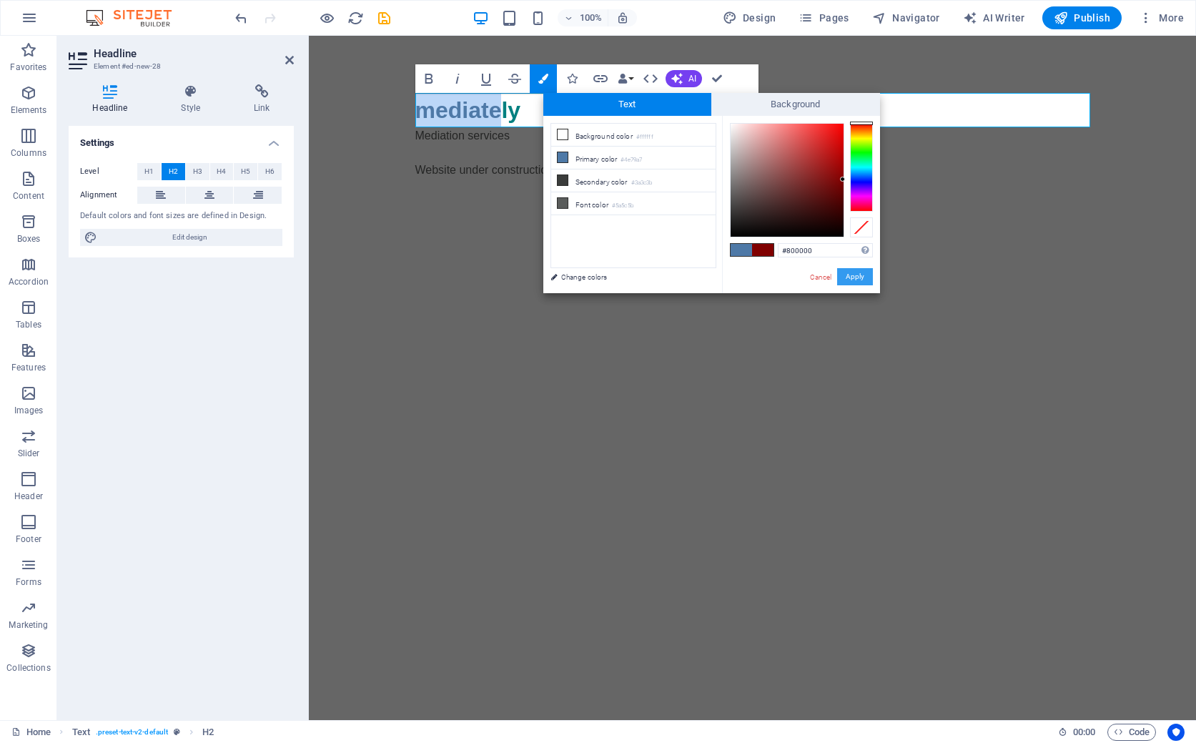
click at [858, 277] on button "Apply" at bounding box center [855, 276] width 36 height 17
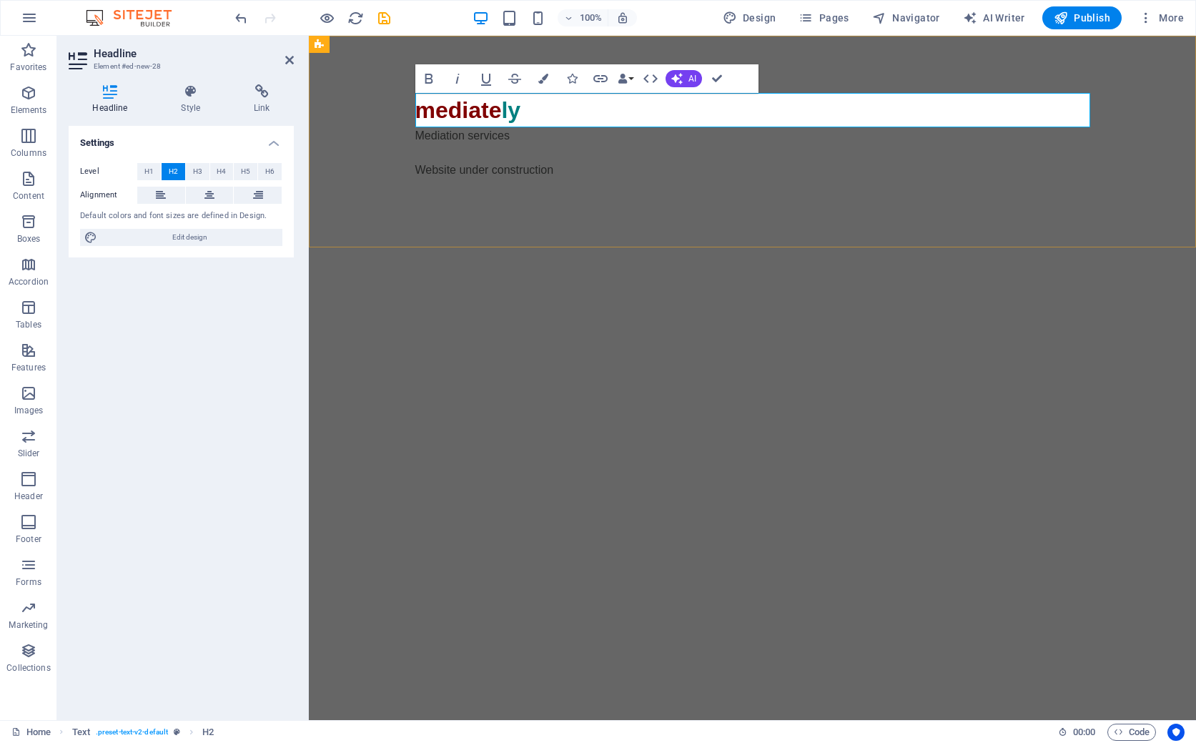
click at [641, 111] on h2 "mediate ly" at bounding box center [752, 110] width 675 height 34
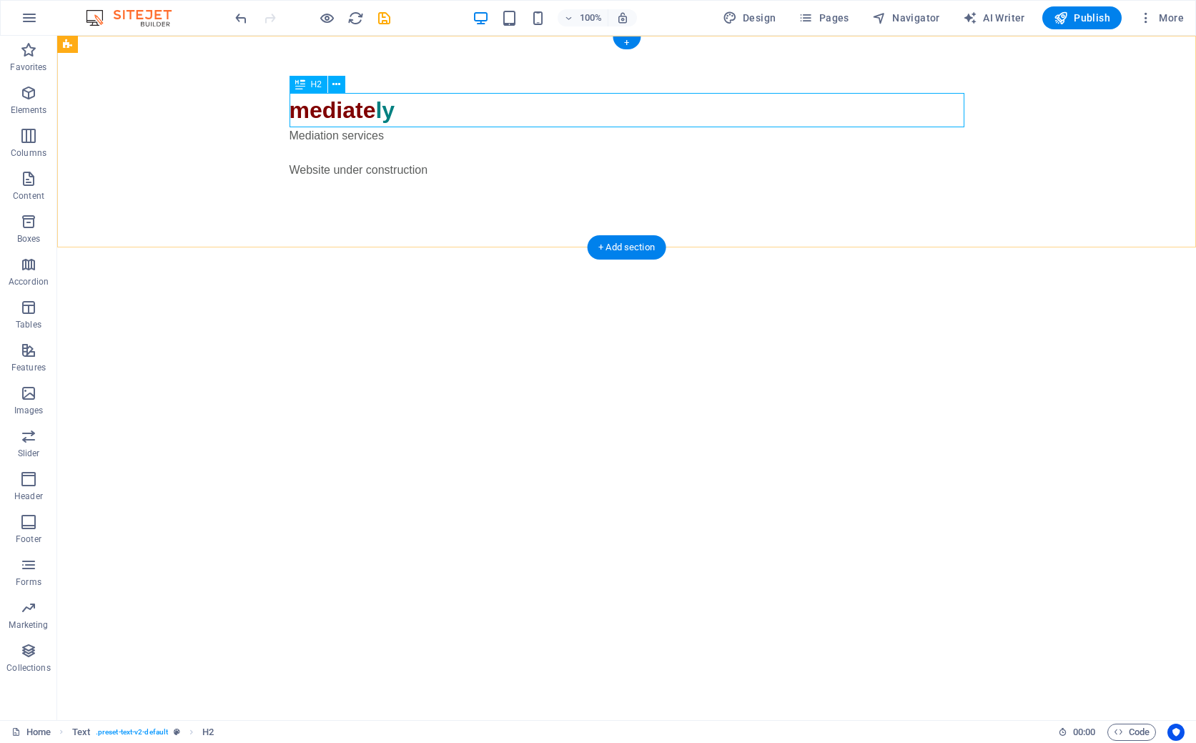
click at [404, 112] on div "mediate ly" at bounding box center [627, 110] width 675 height 34
drag, startPoint x: 405, startPoint y: 107, endPoint x: 307, endPoint y: 109, distance: 98.7
click at [307, 109] on div "mediate ly" at bounding box center [627, 110] width 675 height 34
click at [341, 86] on button at bounding box center [336, 84] width 17 height 17
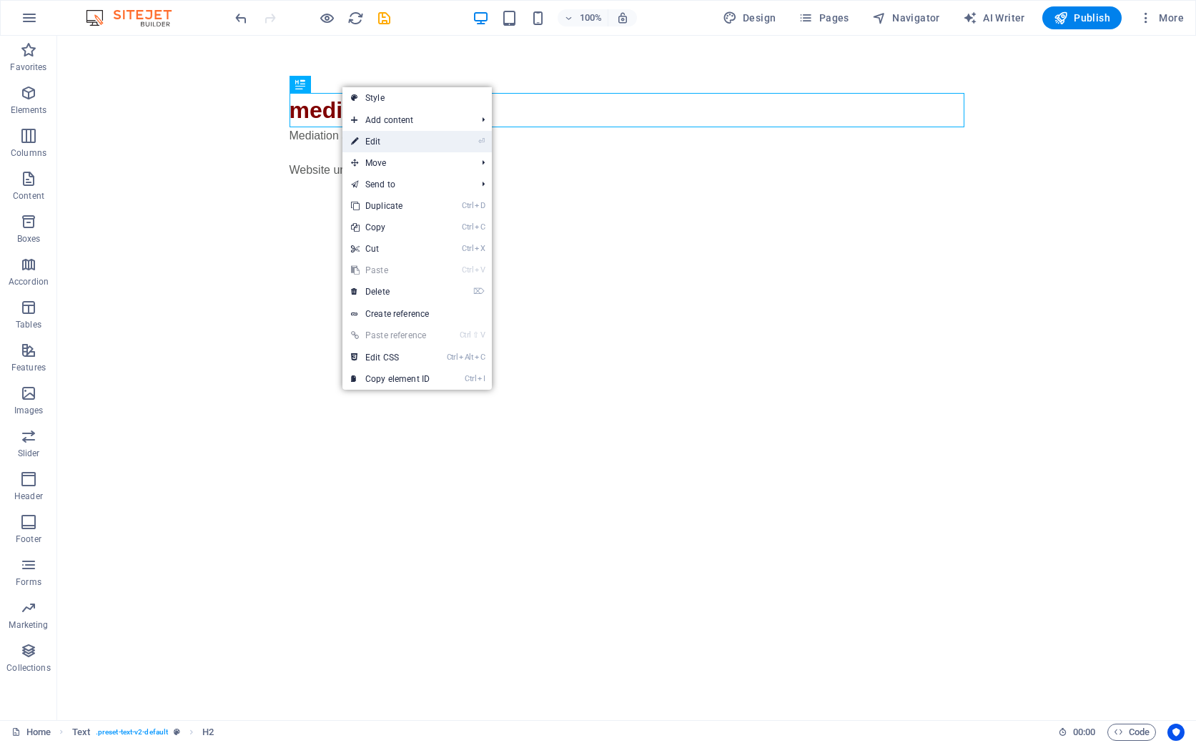
click at [383, 142] on link "⏎ Edit" at bounding box center [390, 141] width 96 height 21
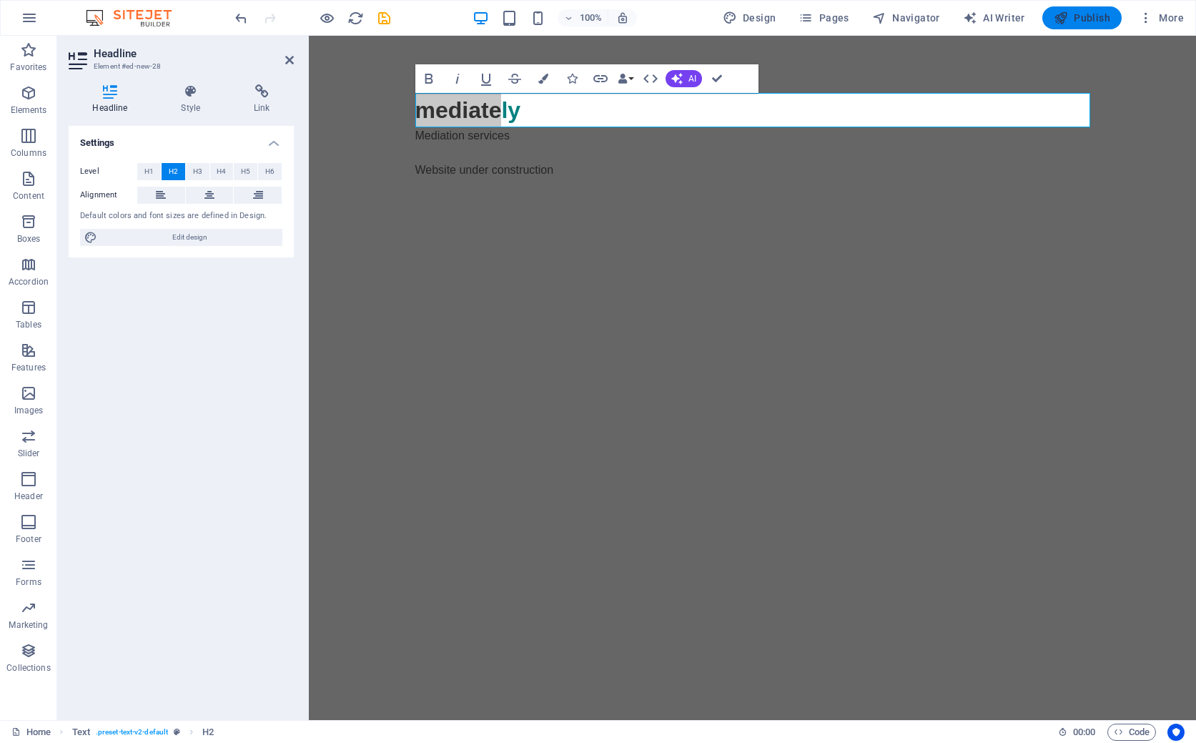
click at [1087, 16] on span "Publish" at bounding box center [1082, 18] width 56 height 14
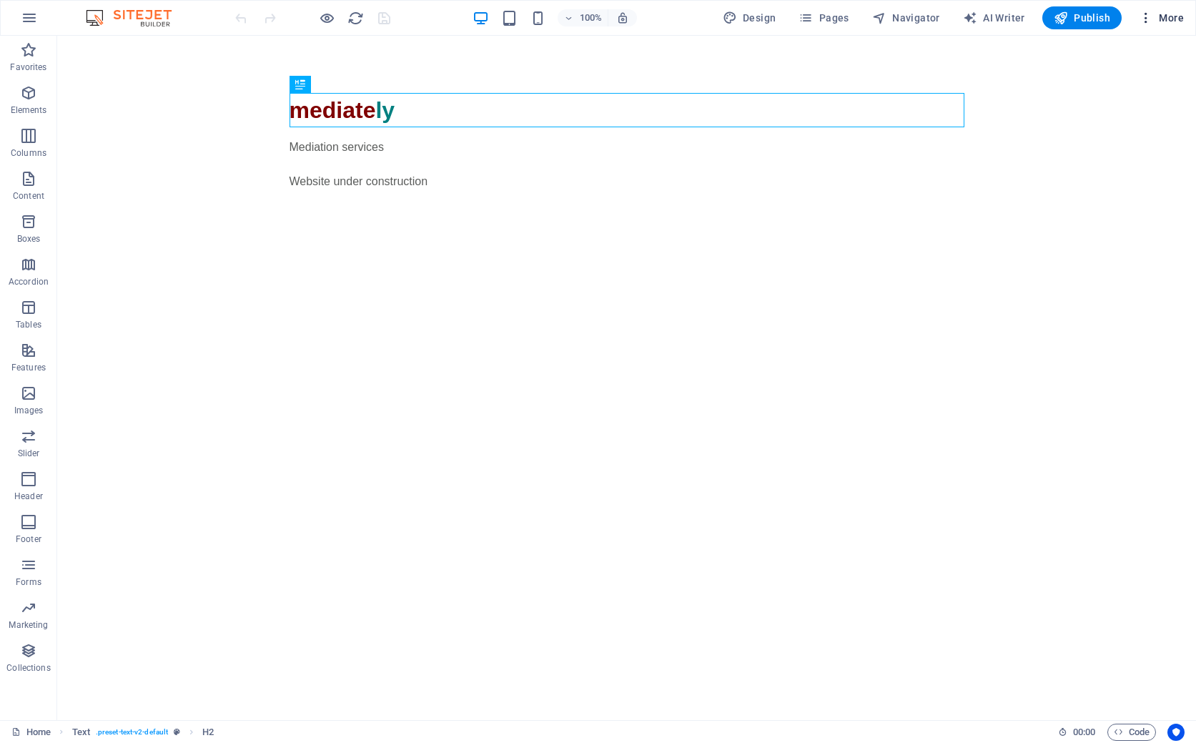
click at [1170, 16] on span "More" at bounding box center [1161, 18] width 45 height 14
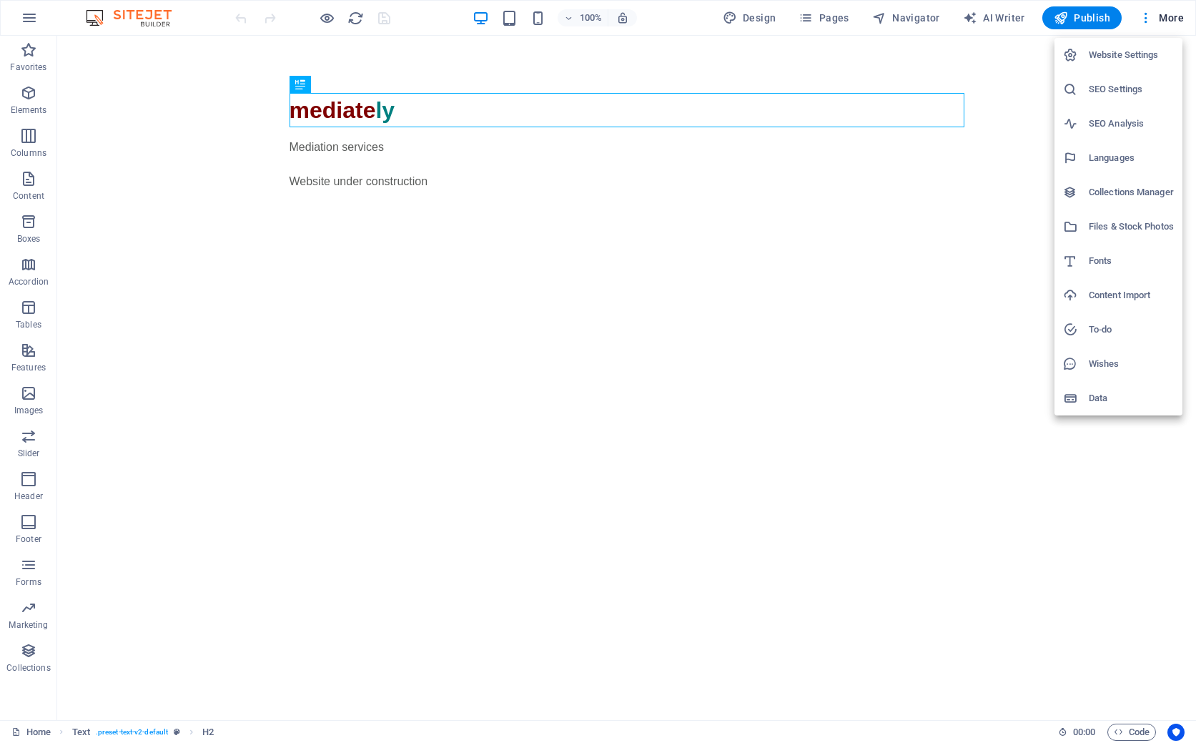
click at [704, 235] on div at bounding box center [598, 371] width 1196 height 743
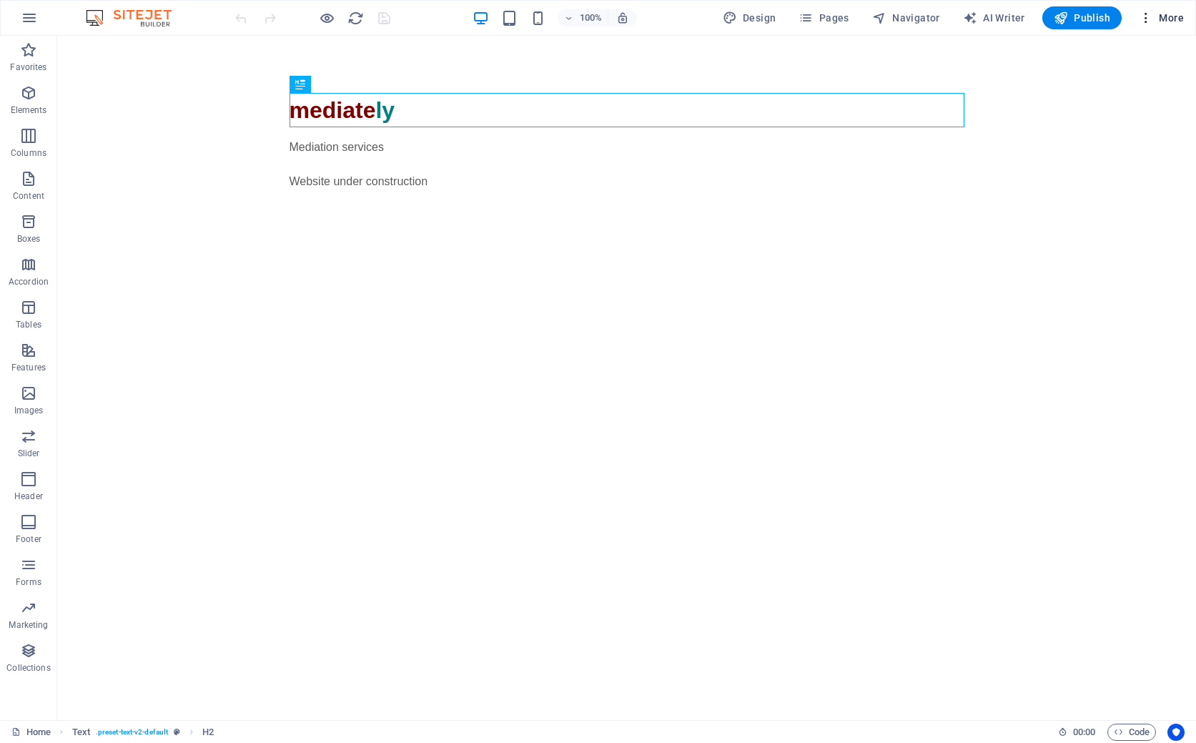
click at [1170, 17] on span "More" at bounding box center [1161, 18] width 45 height 14
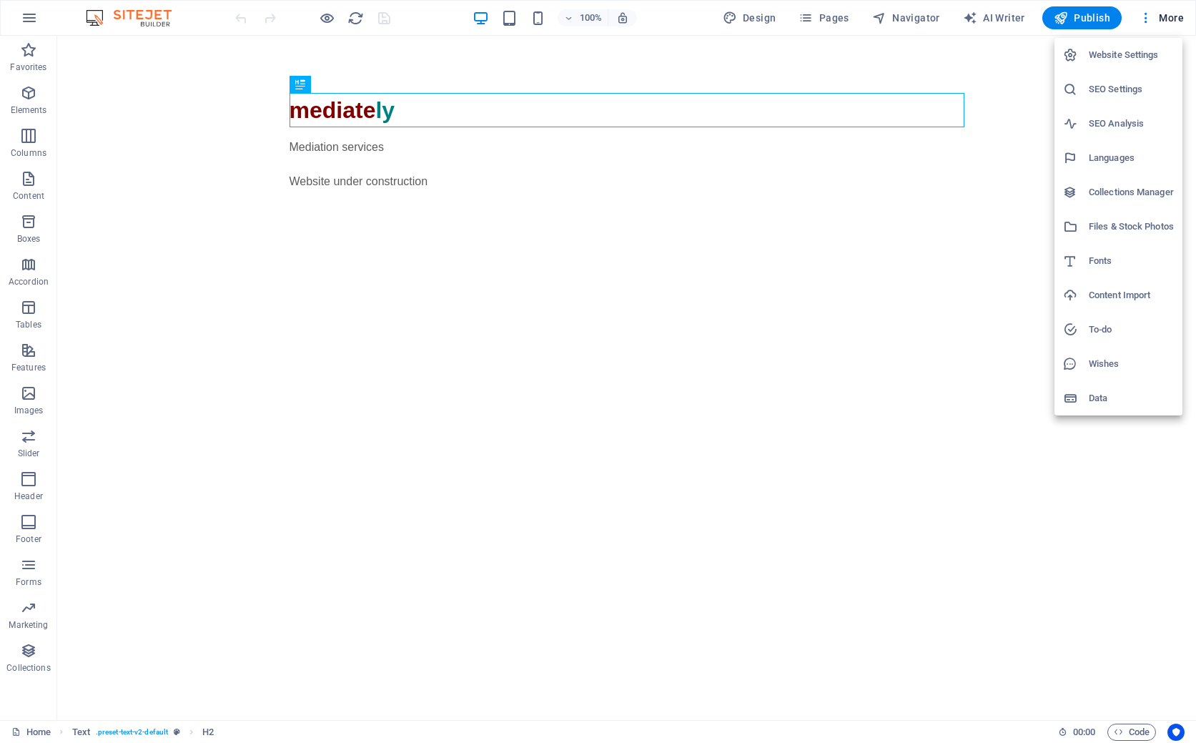
click at [29, 21] on div at bounding box center [598, 371] width 1196 height 743
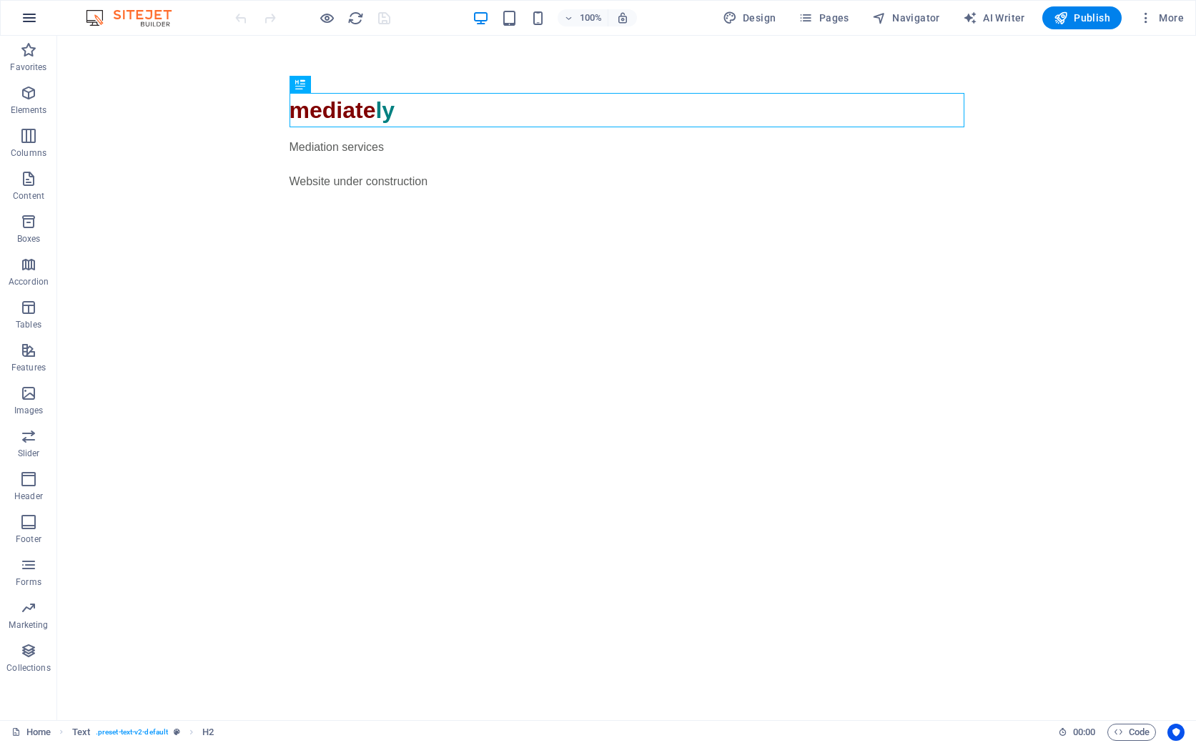
click at [28, 17] on icon "button" at bounding box center [29, 17] width 17 height 17
